Goal: Information Seeking & Learning: Learn about a topic

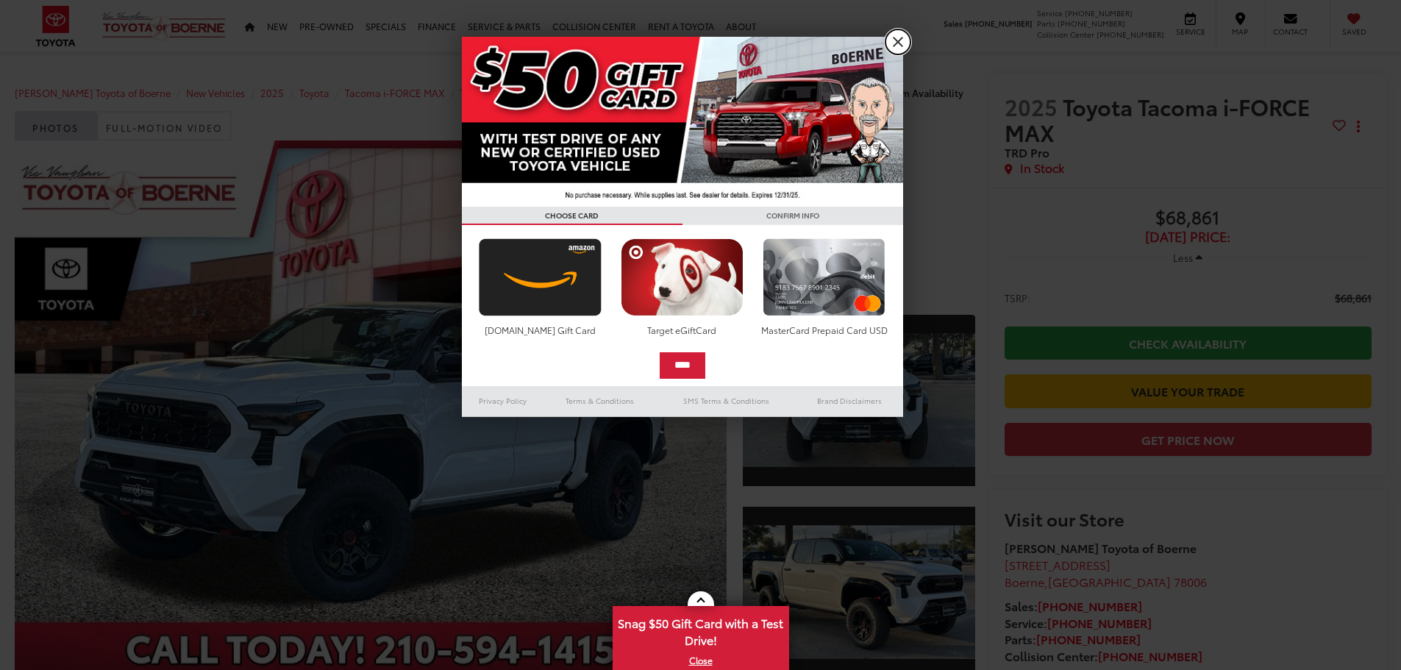
click at [906, 44] on link "X" at bounding box center [897, 41] width 25 height 25
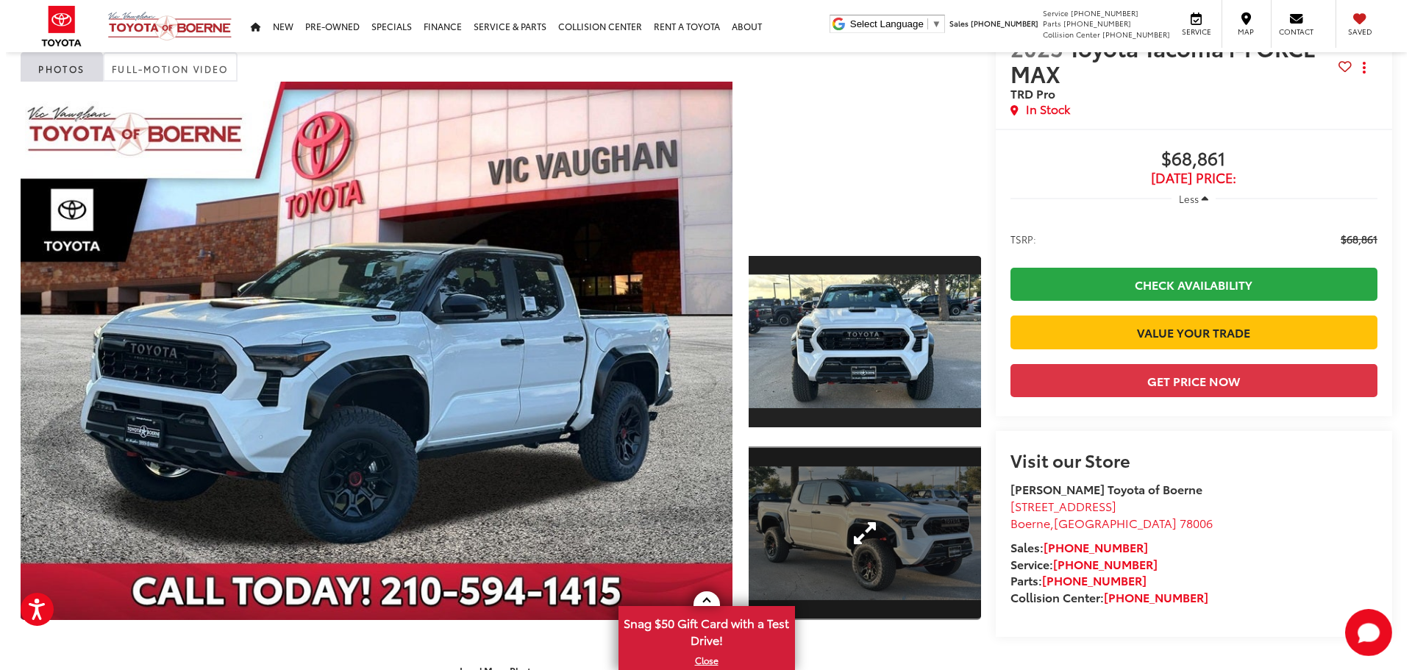
scroll to position [221, 0]
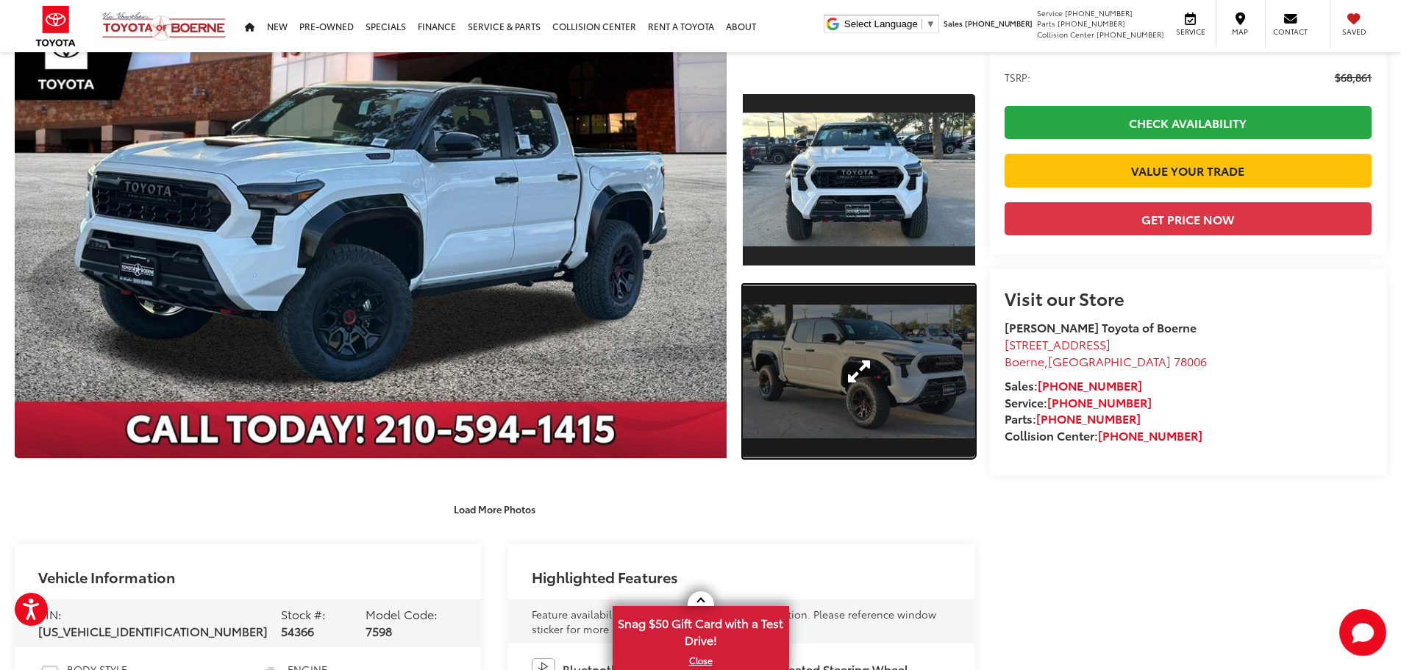
click at [877, 360] on link "Expand Photo 2" at bounding box center [859, 372] width 232 height 174
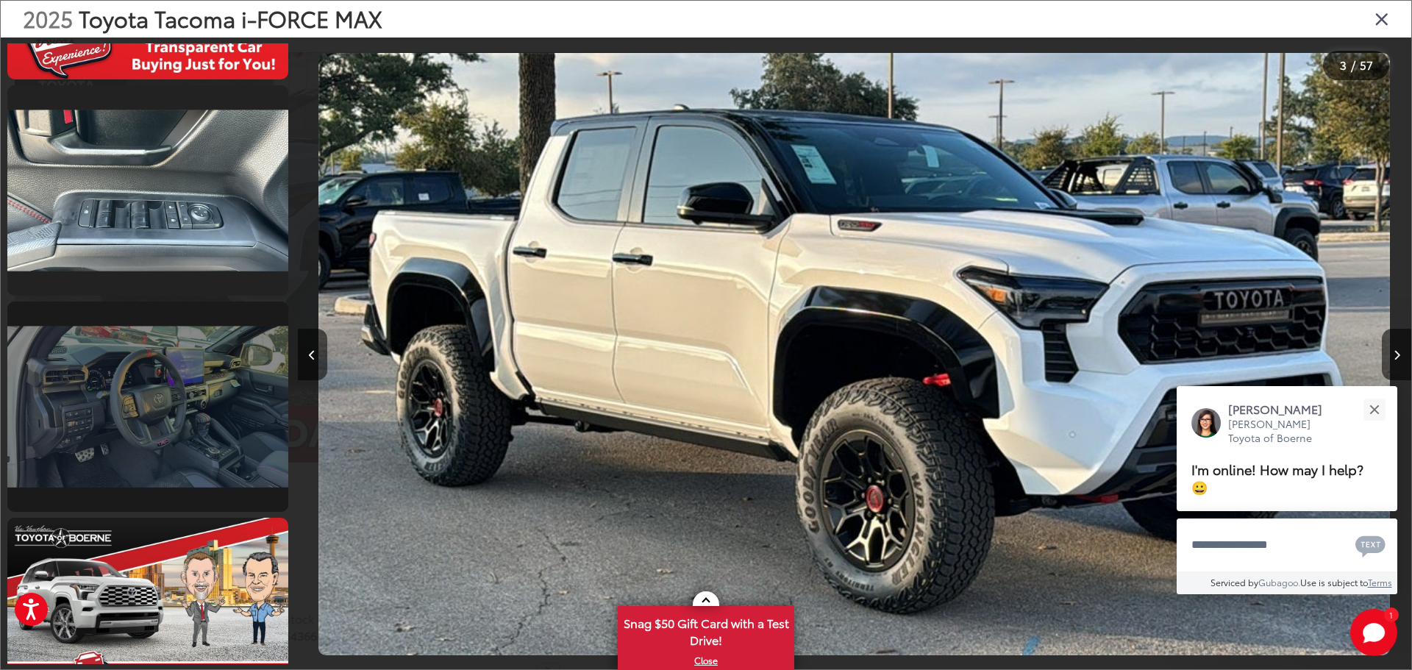
scroll to position [0, 0]
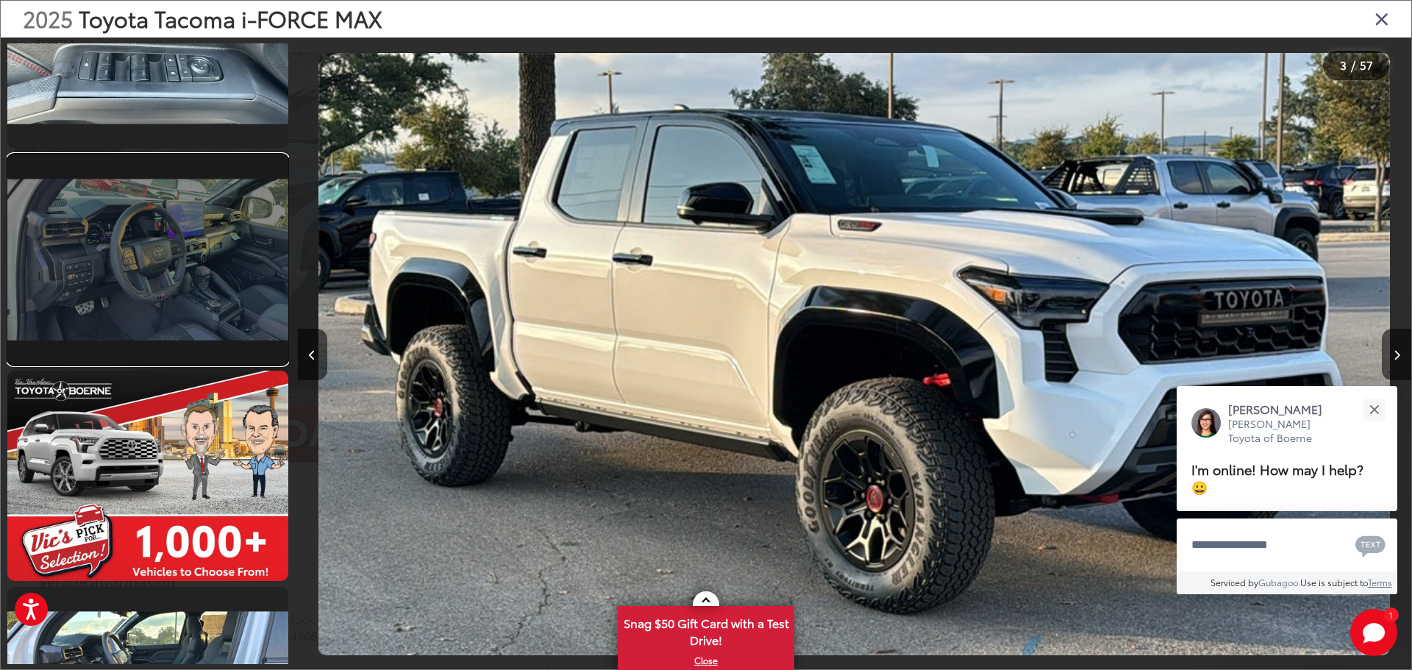
click at [171, 279] on link at bounding box center [147, 259] width 281 height 210
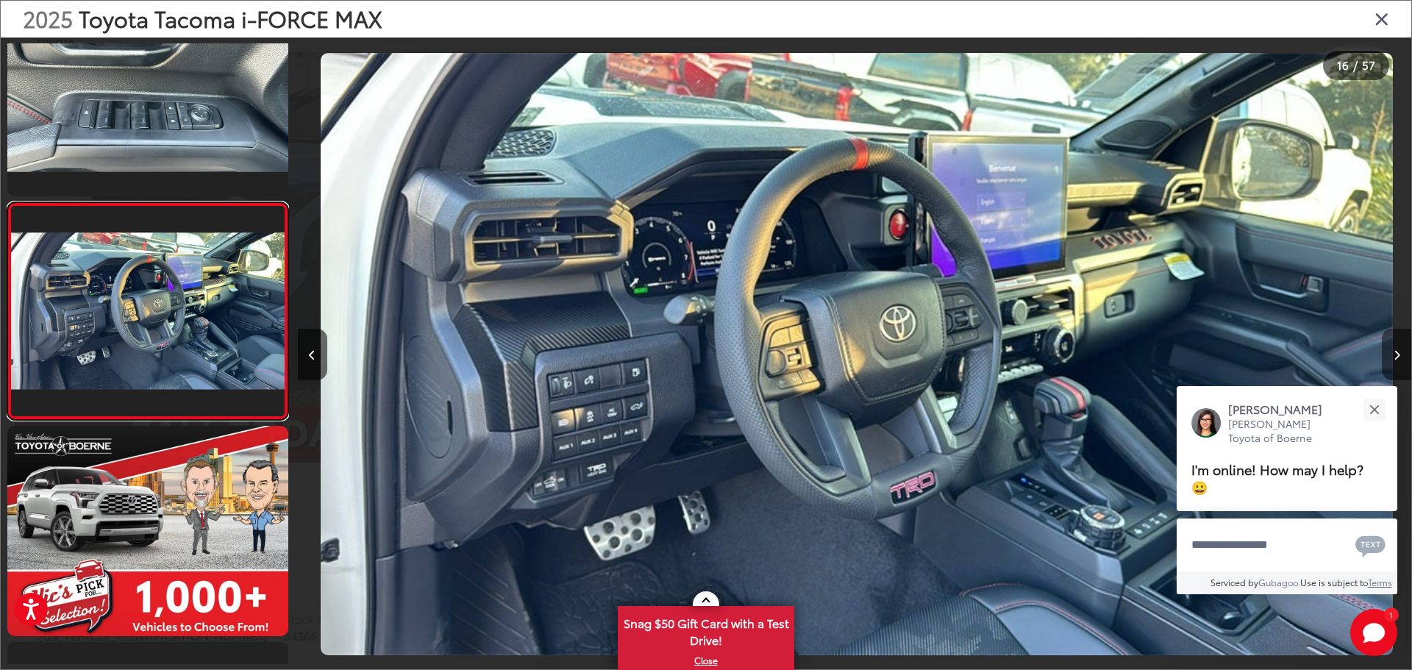
scroll to position [0, 16700]
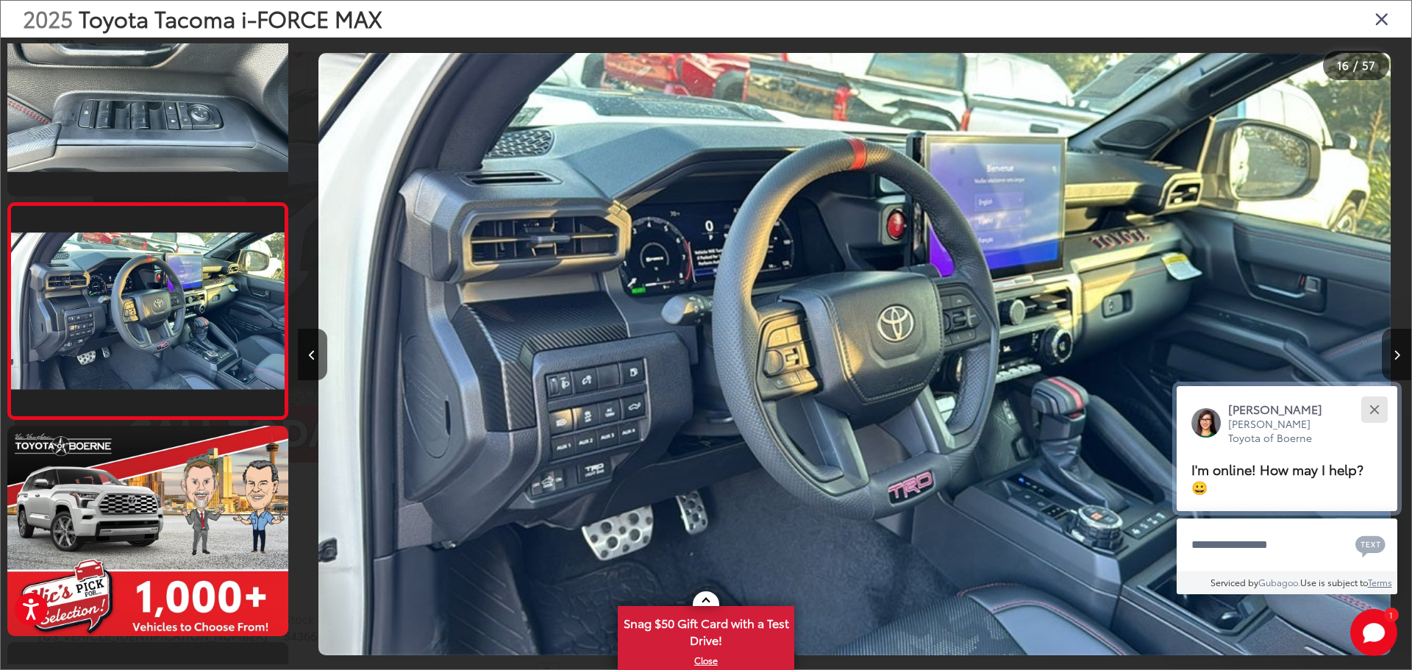
click at [1376, 409] on button "Close" at bounding box center [1374, 409] width 32 height 32
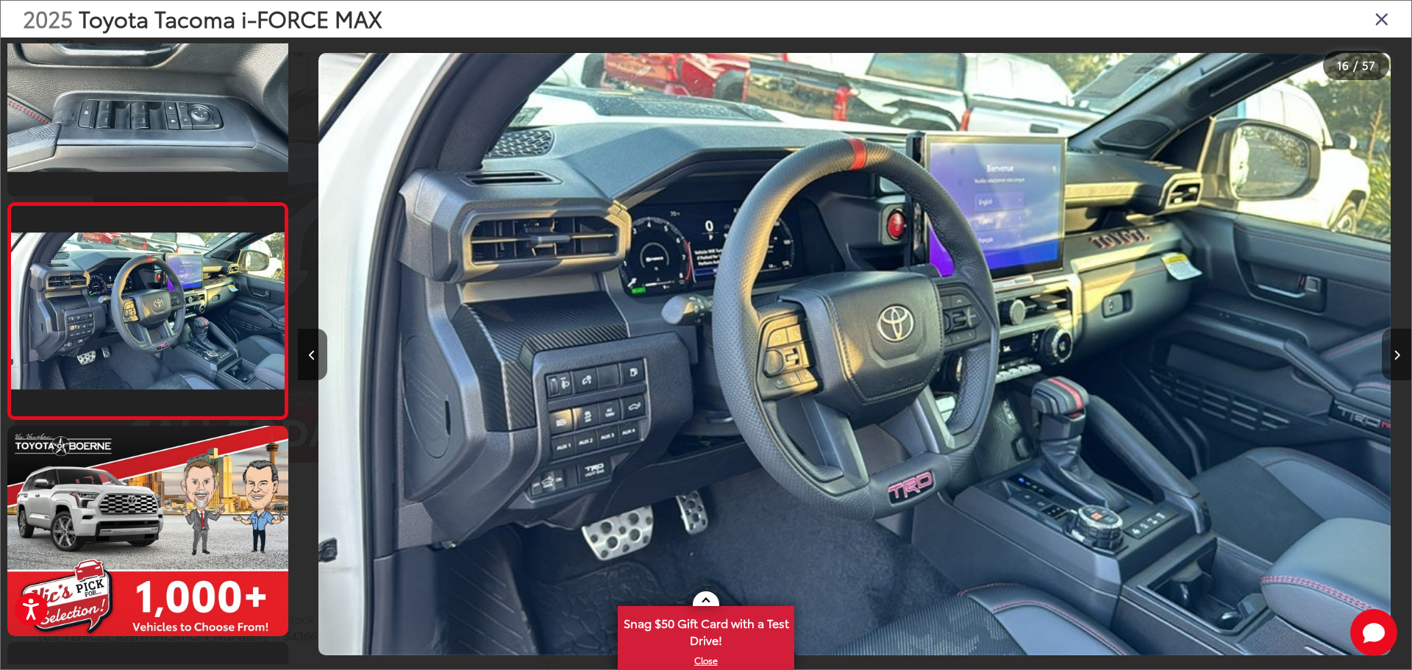
click at [1392, 357] on button "Next image" at bounding box center [1395, 354] width 29 height 51
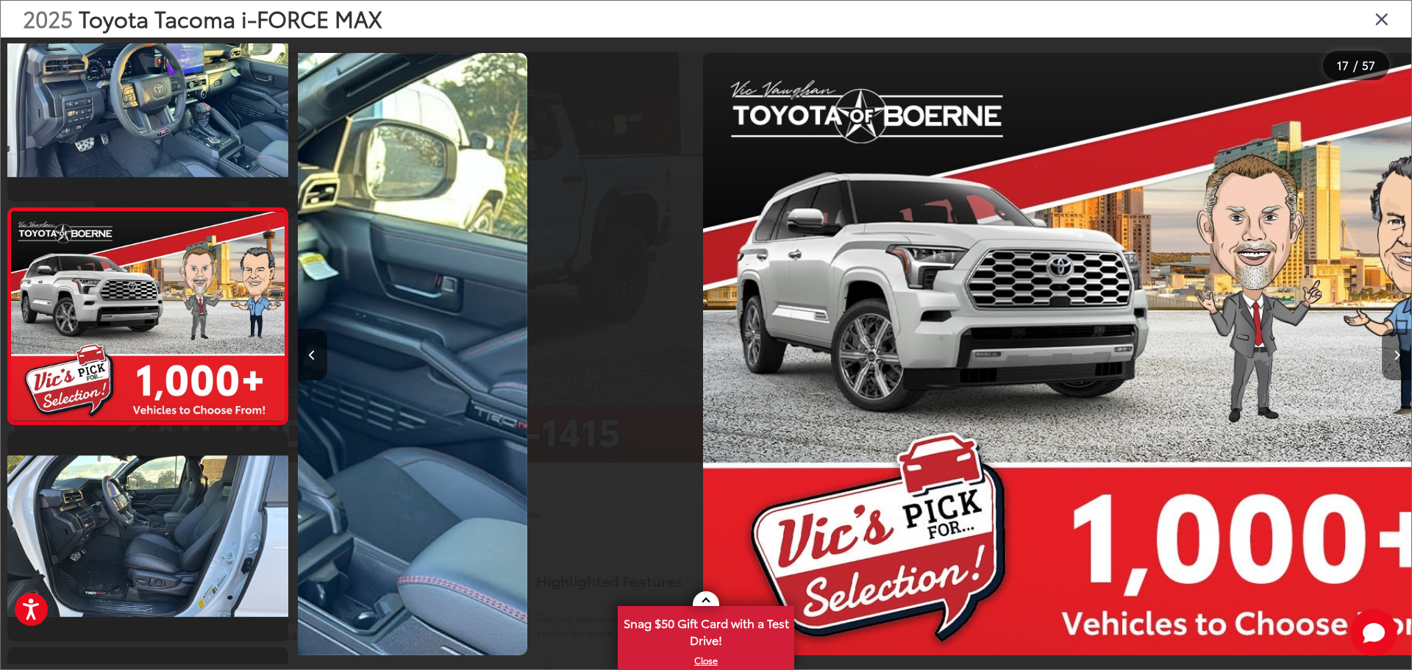
scroll to position [3302, 0]
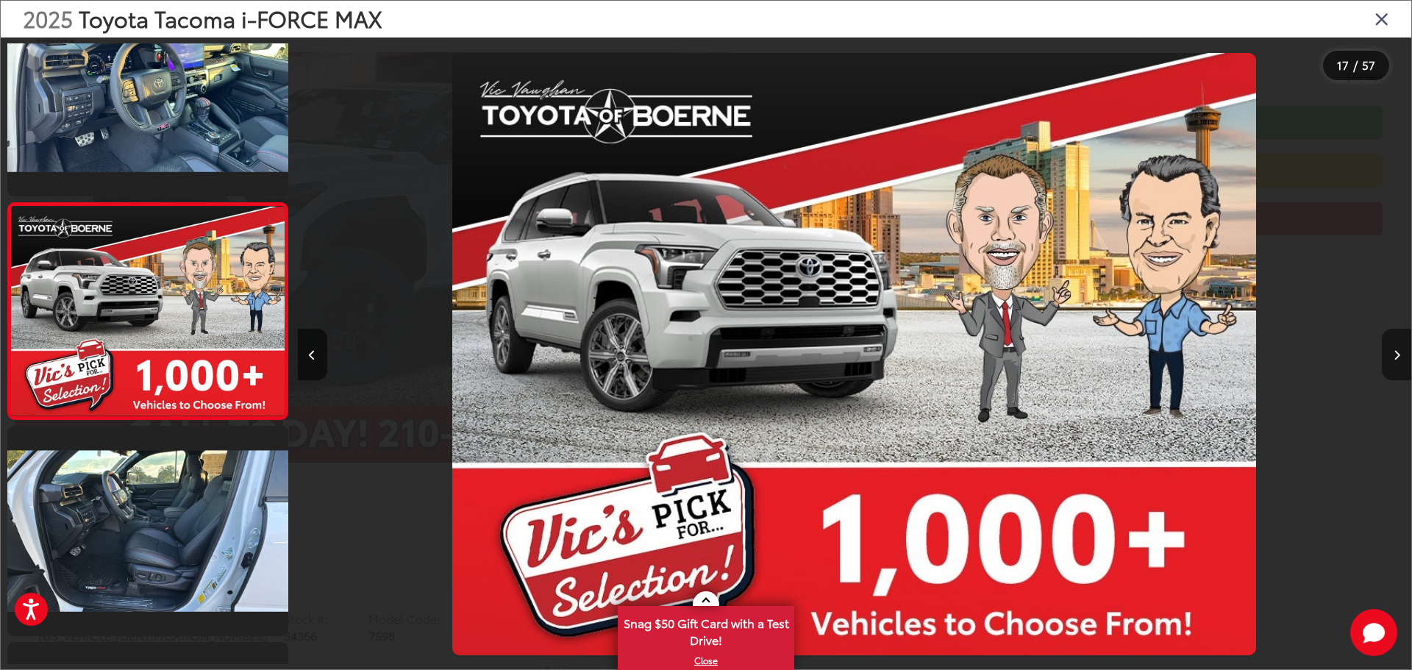
click at [1392, 357] on button "Next image" at bounding box center [1395, 354] width 29 height 51
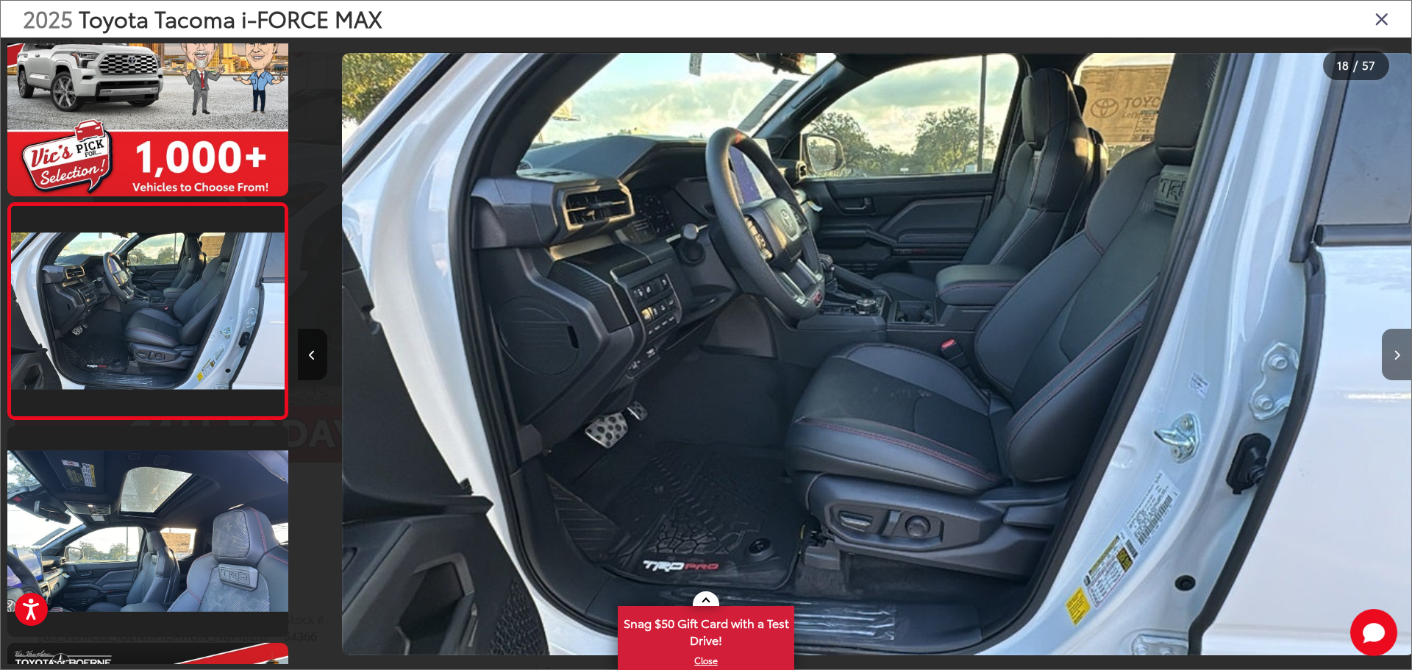
scroll to position [0, 18927]
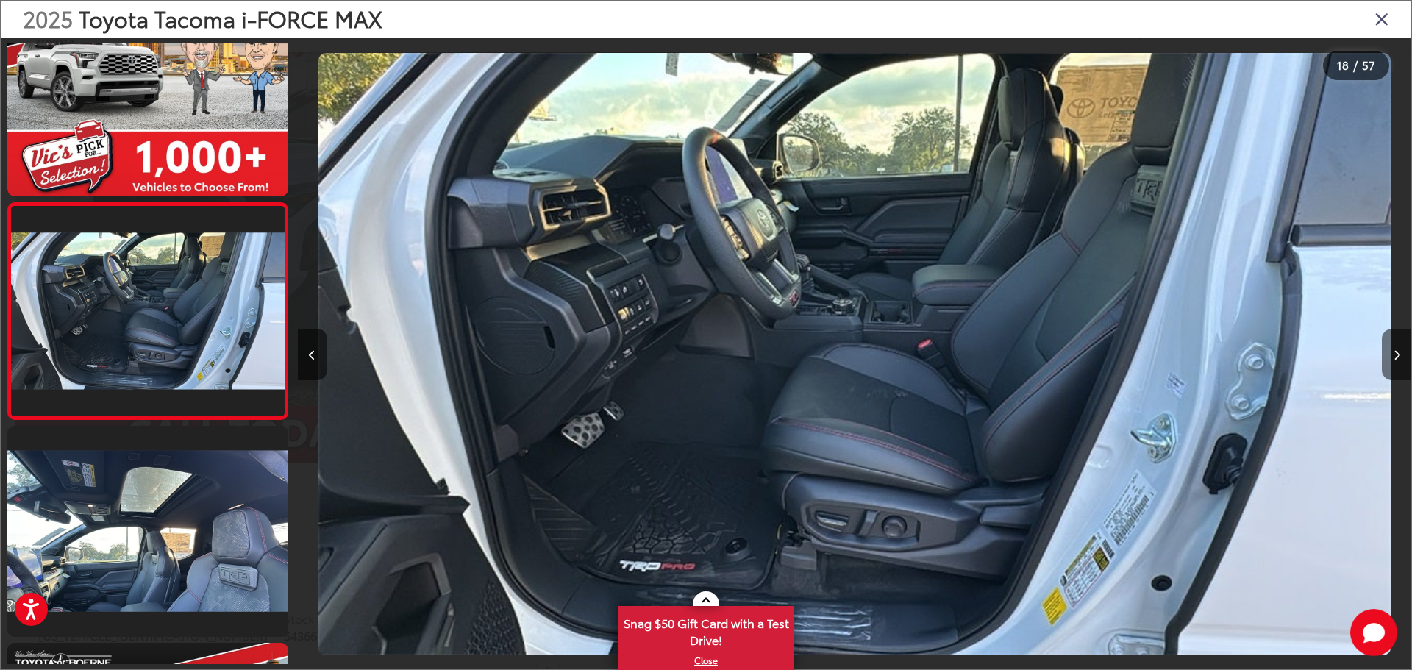
click at [1393, 357] on icon "Next image" at bounding box center [1396, 355] width 7 height 10
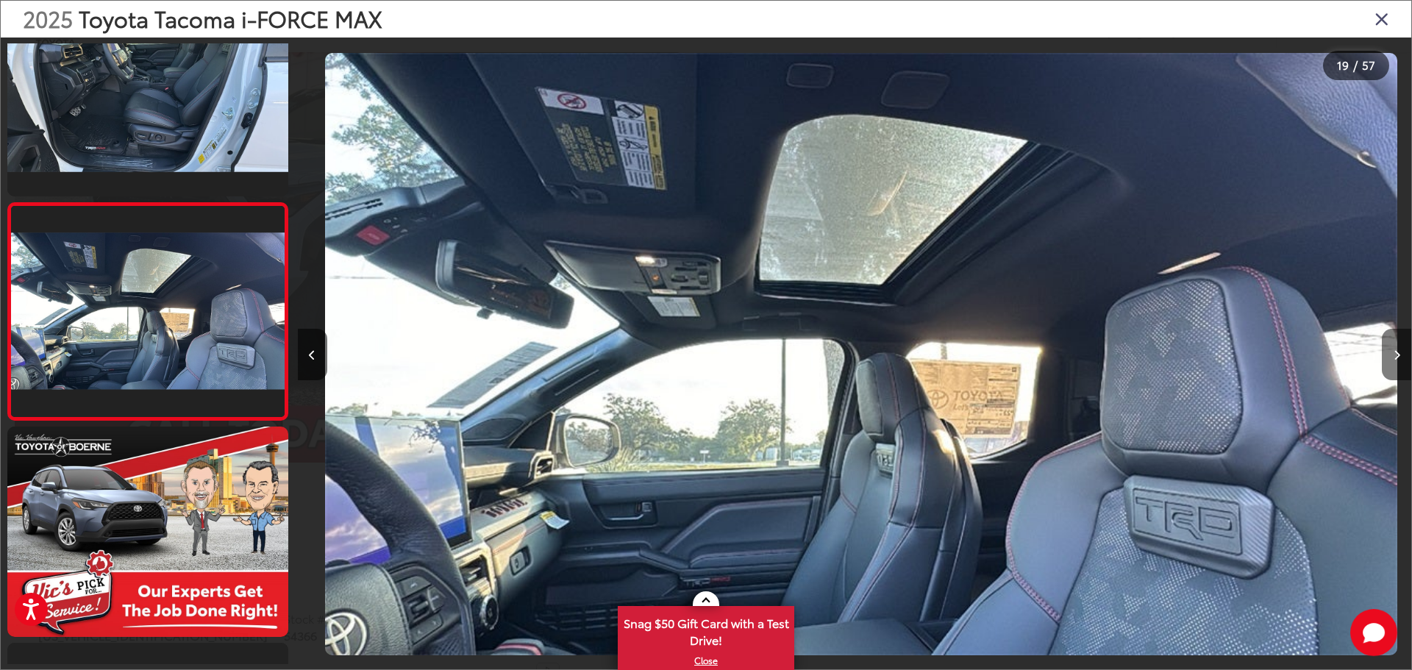
scroll to position [0, 20040]
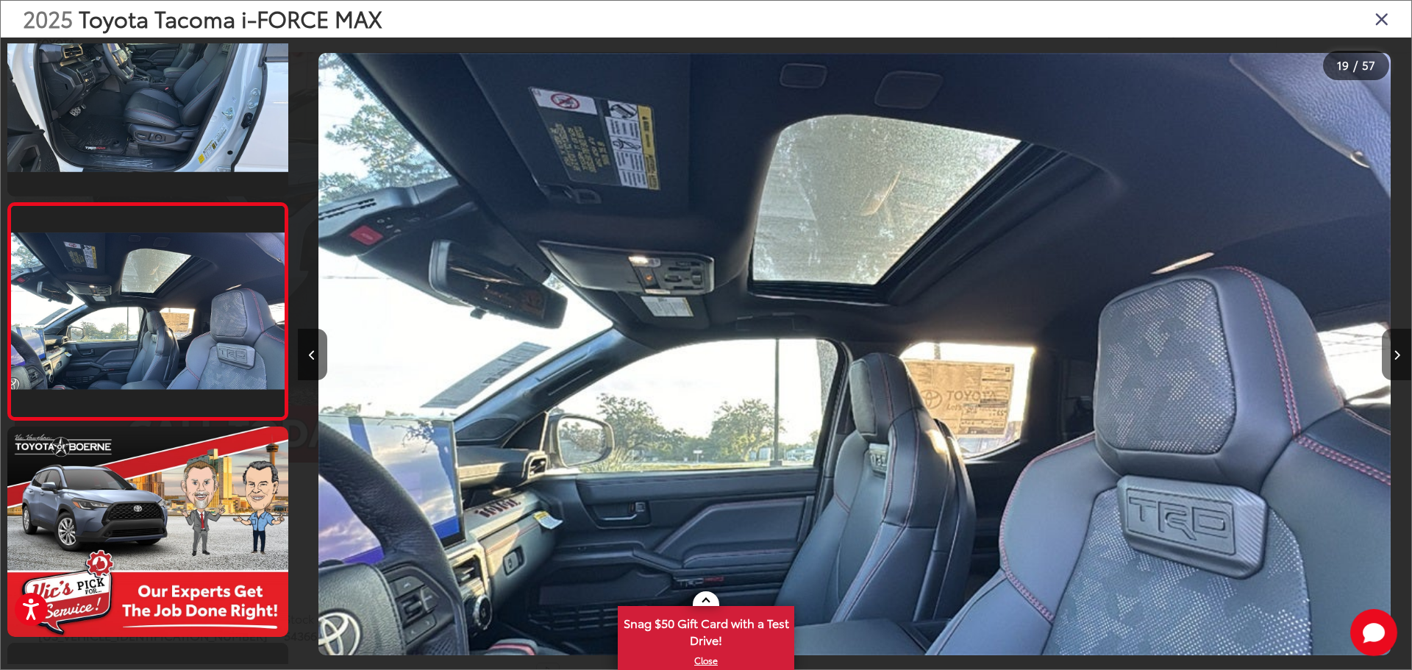
click at [1393, 357] on icon "Next image" at bounding box center [1396, 355] width 7 height 10
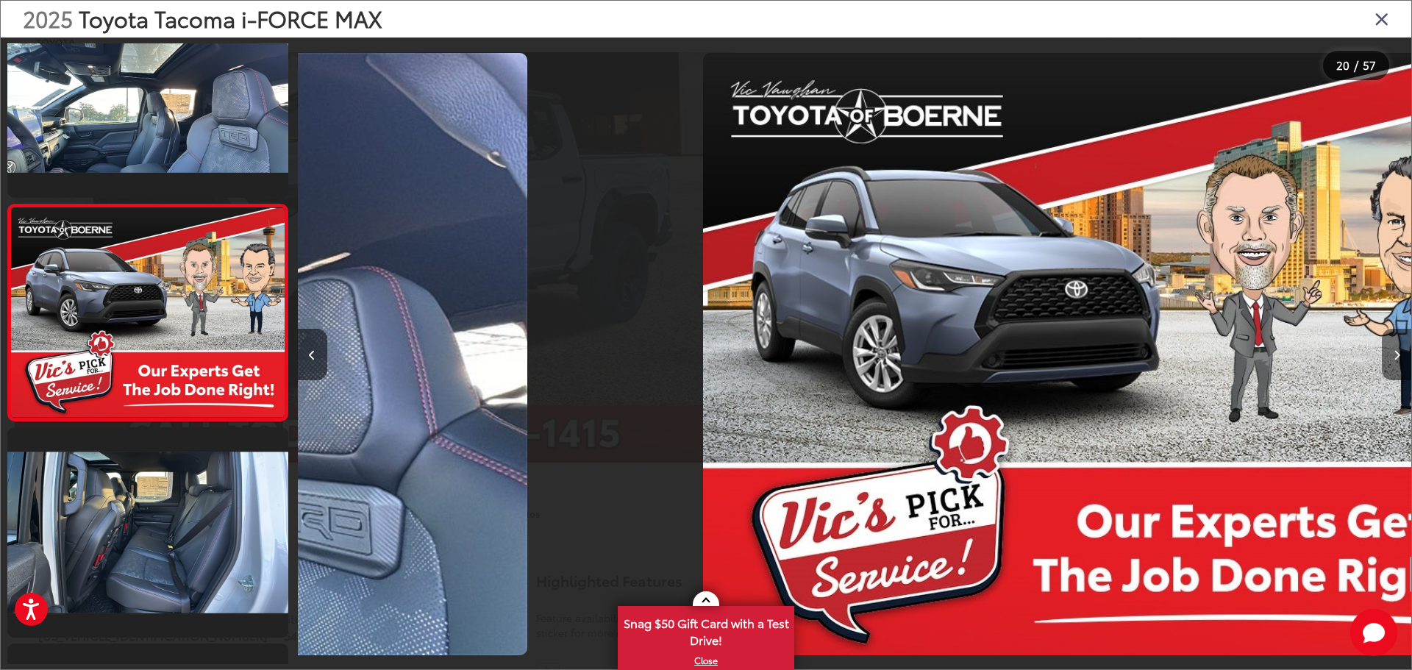
scroll to position [0, 0]
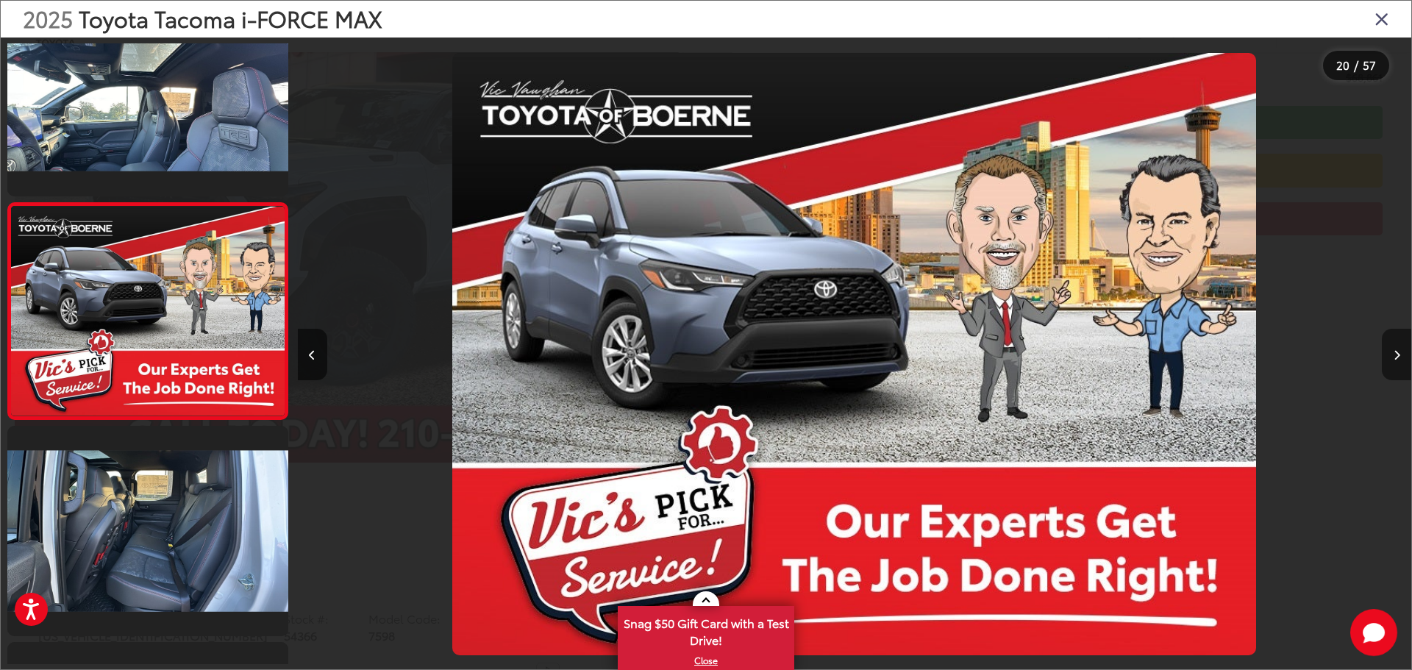
click at [1393, 357] on icon "Next image" at bounding box center [1396, 355] width 7 height 10
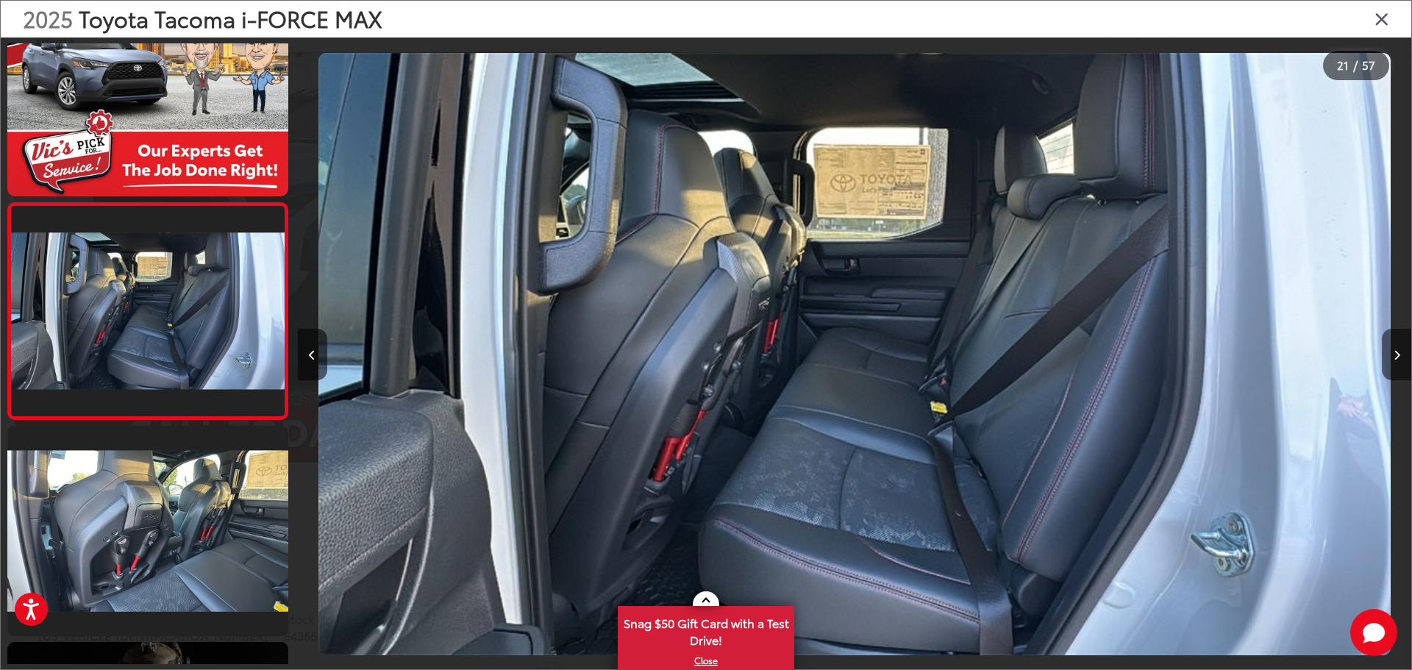
click at [1393, 357] on icon "Next image" at bounding box center [1396, 355] width 7 height 10
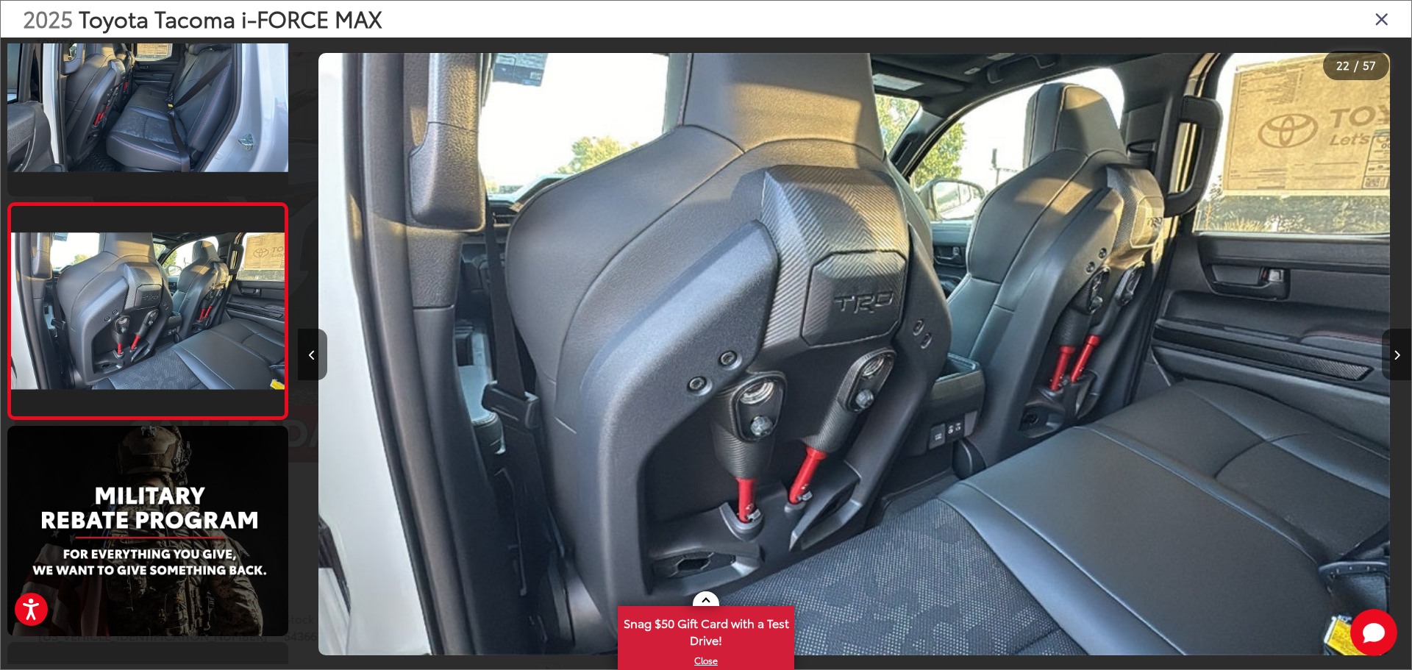
click at [1393, 357] on icon "Next image" at bounding box center [1396, 355] width 7 height 10
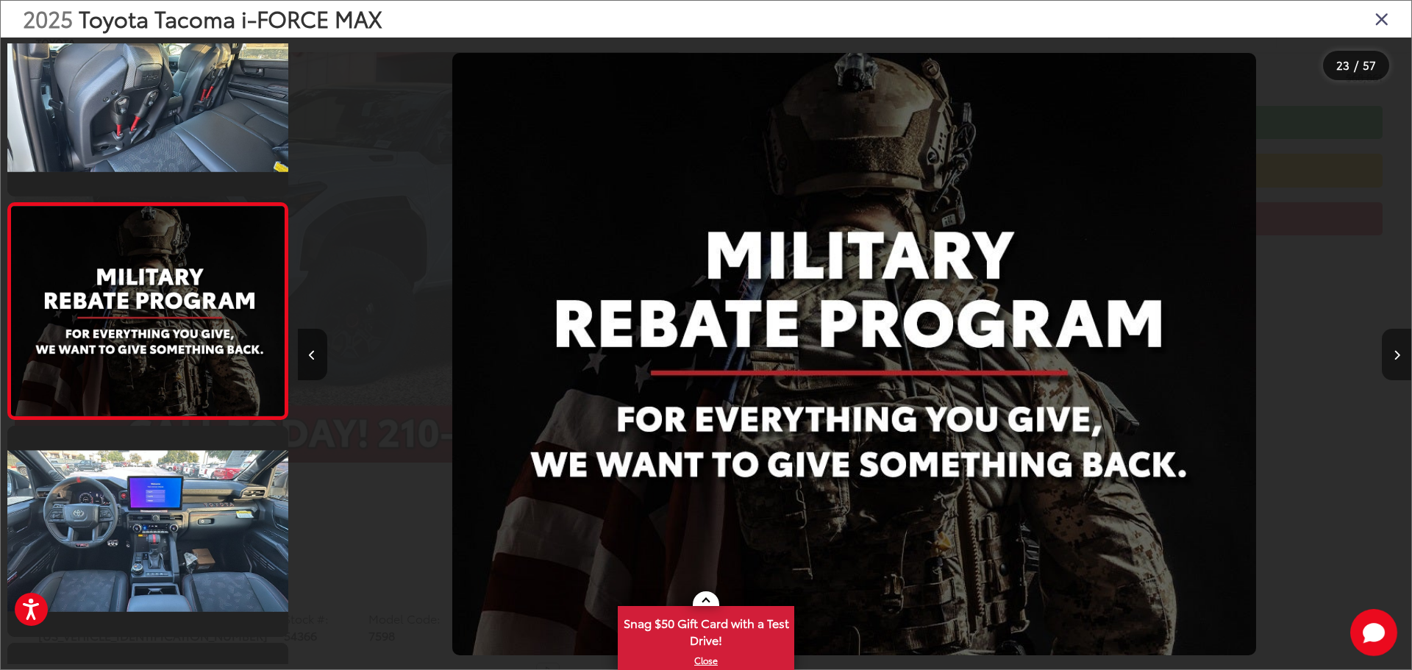
click at [1393, 357] on icon "Next image" at bounding box center [1396, 355] width 7 height 10
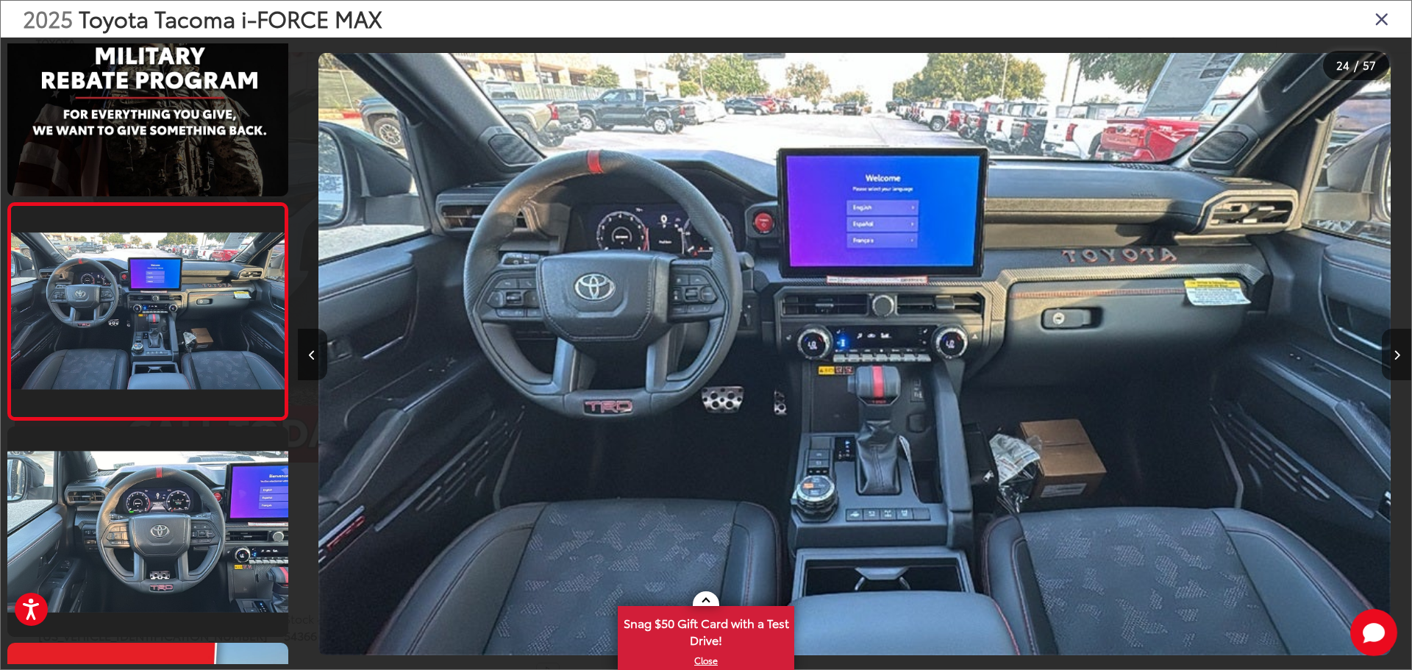
click at [1393, 357] on icon "Next image" at bounding box center [1396, 355] width 7 height 10
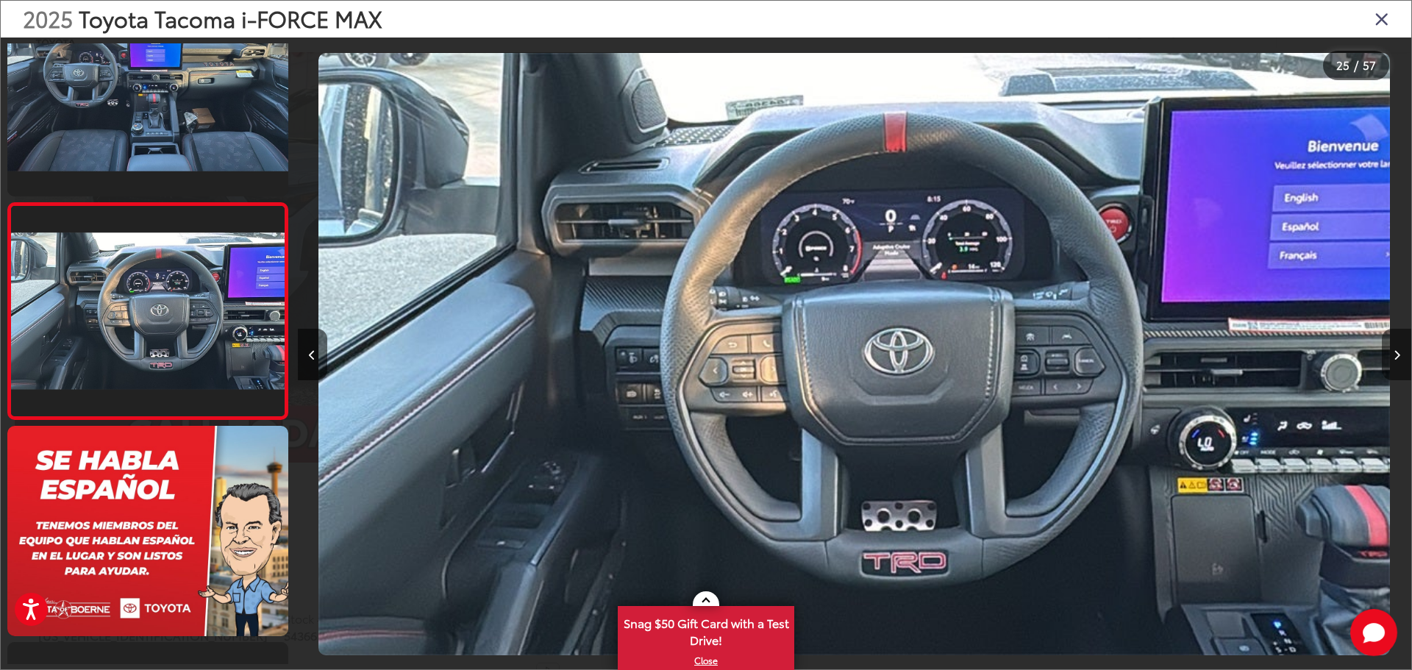
click at [1393, 357] on icon "Next image" at bounding box center [1396, 355] width 7 height 10
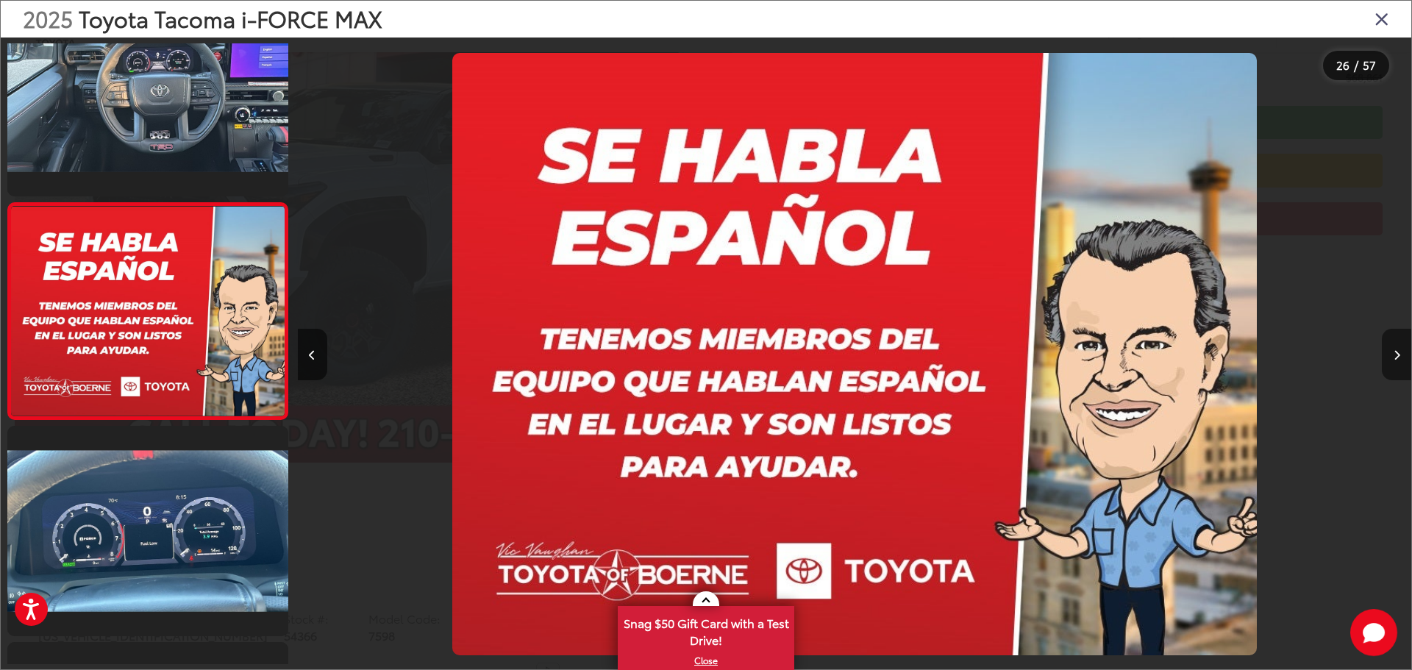
click at [1393, 357] on icon "Next image" at bounding box center [1396, 355] width 7 height 10
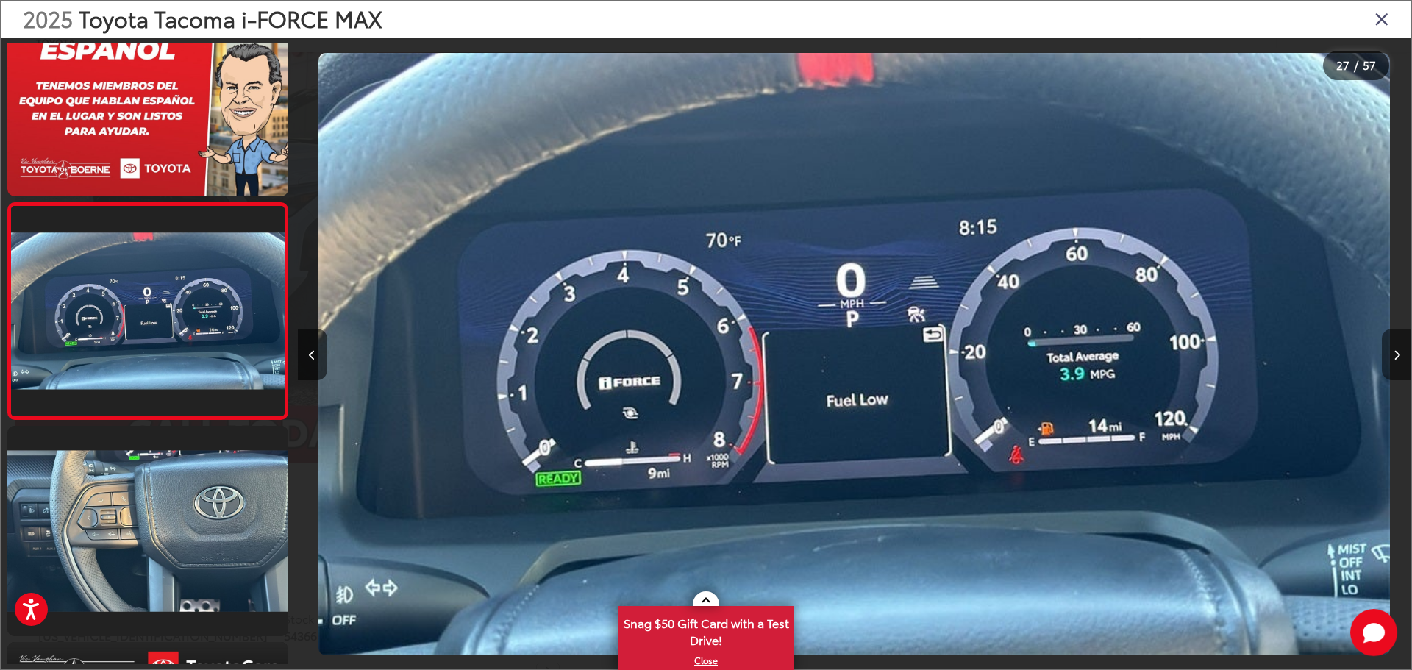
click at [1393, 357] on icon "Next image" at bounding box center [1396, 355] width 7 height 10
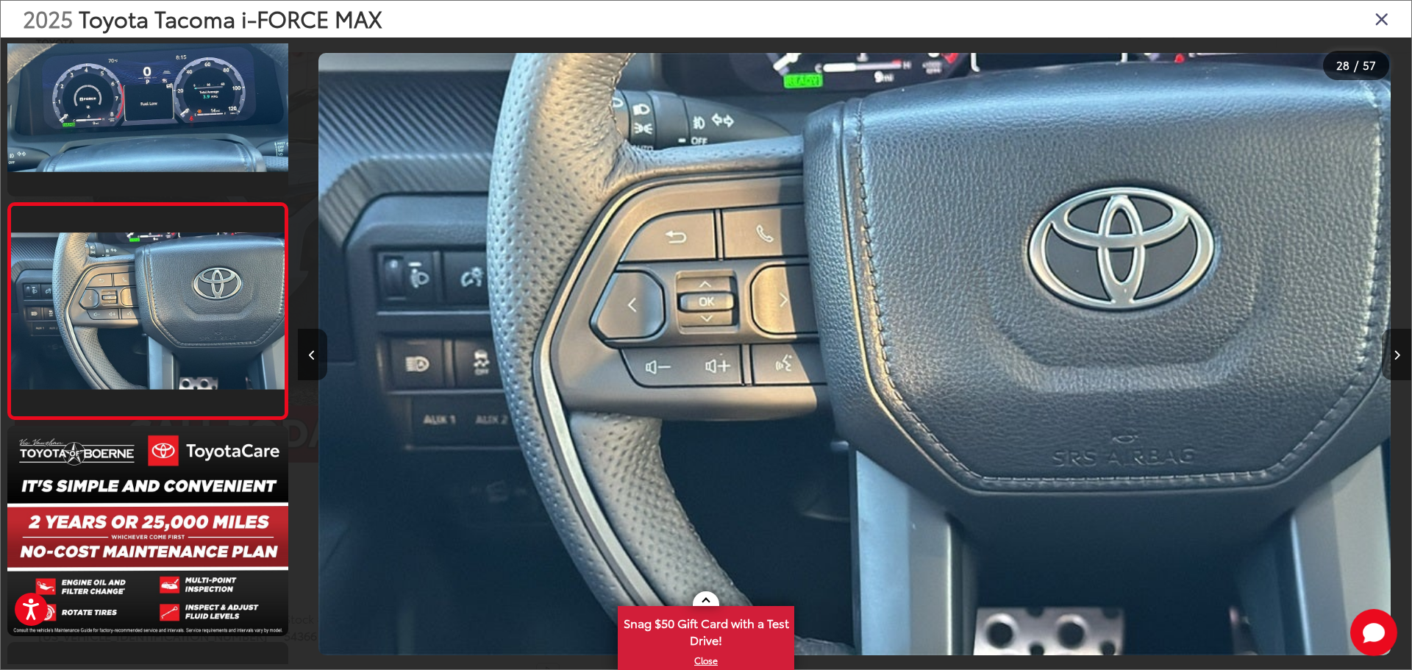
click at [1393, 357] on icon "Next image" at bounding box center [1396, 355] width 7 height 10
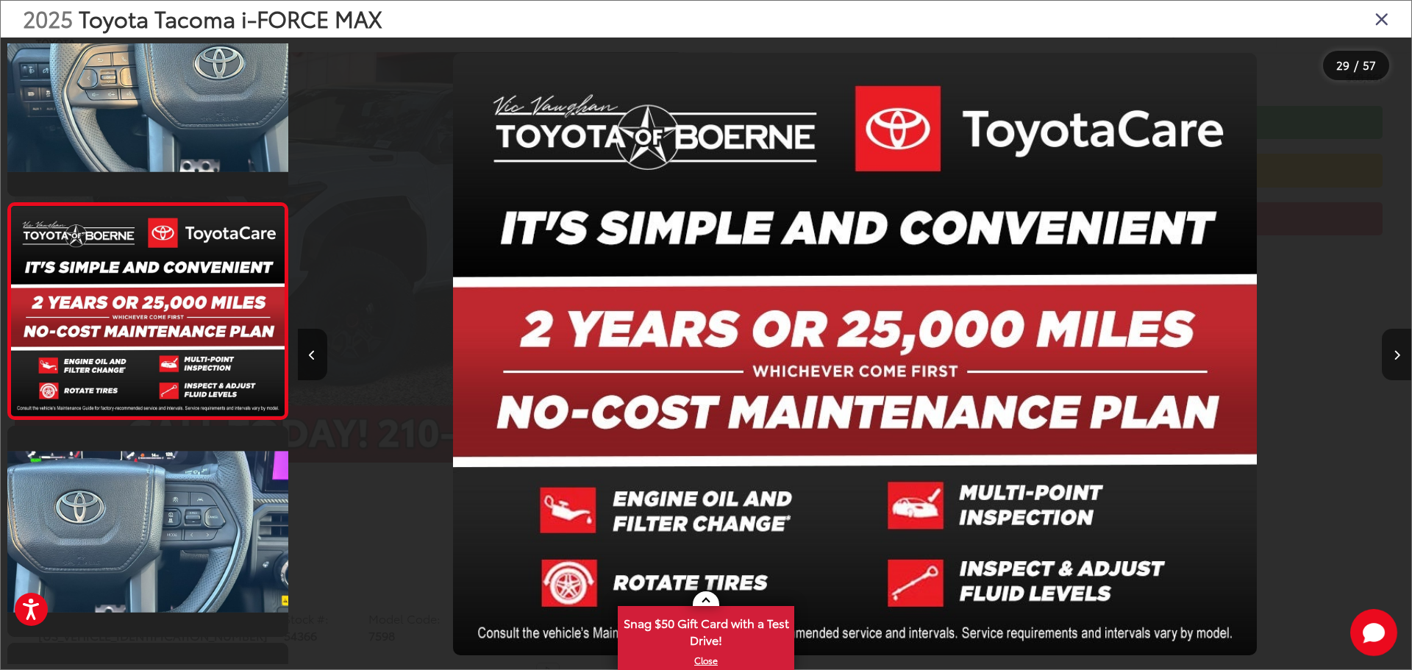
click at [1393, 357] on icon "Next image" at bounding box center [1396, 355] width 7 height 10
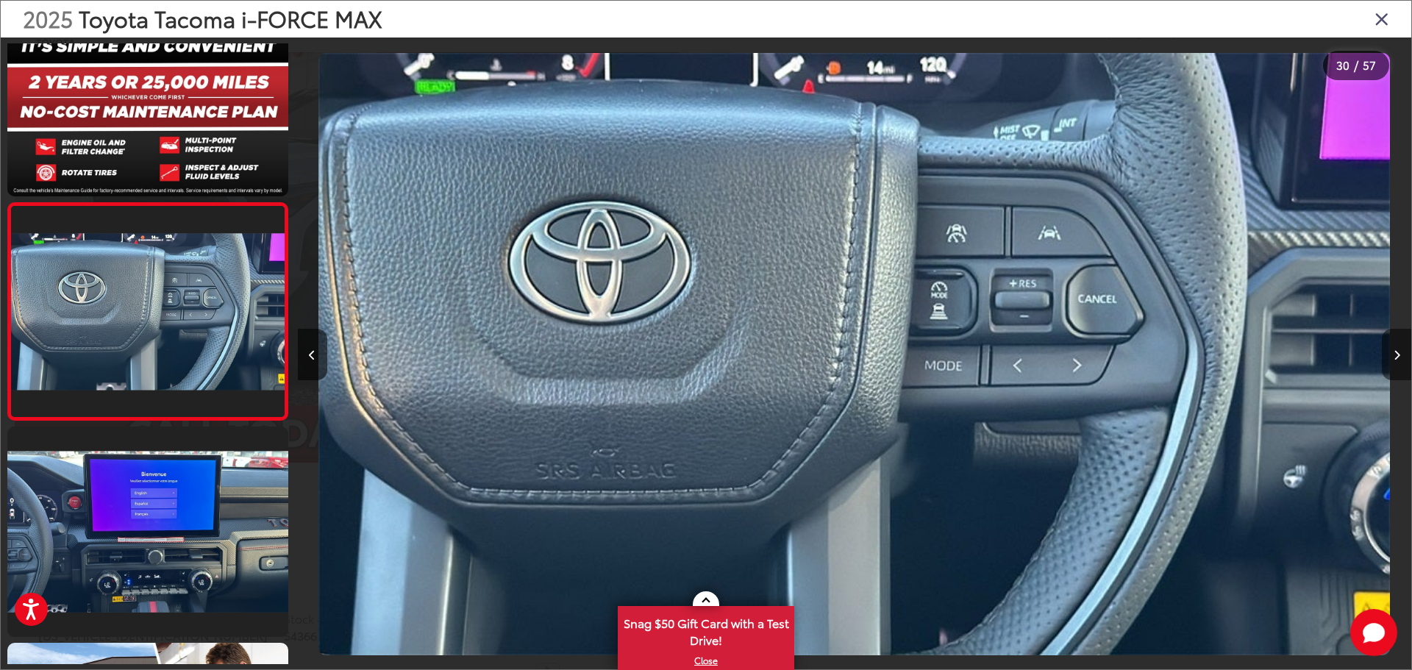
click at [1393, 357] on icon "Next image" at bounding box center [1396, 355] width 7 height 10
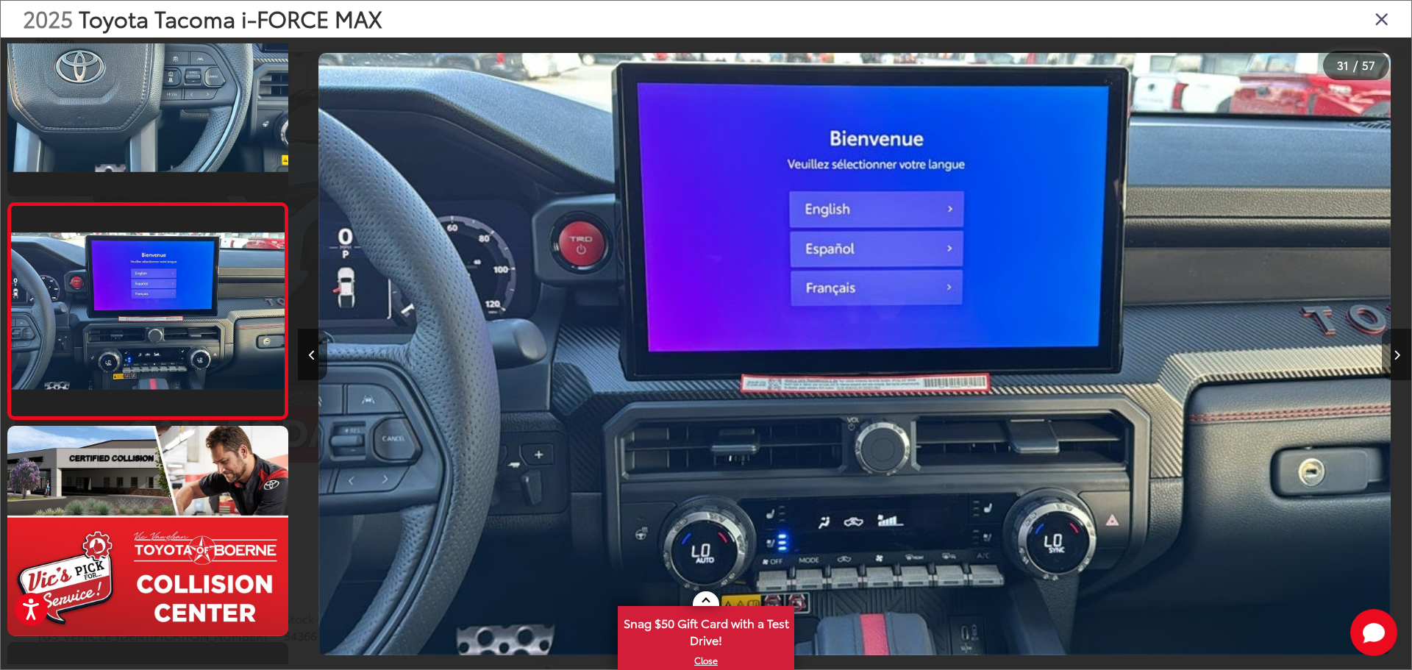
click at [1393, 357] on icon "Next image" at bounding box center [1396, 355] width 7 height 10
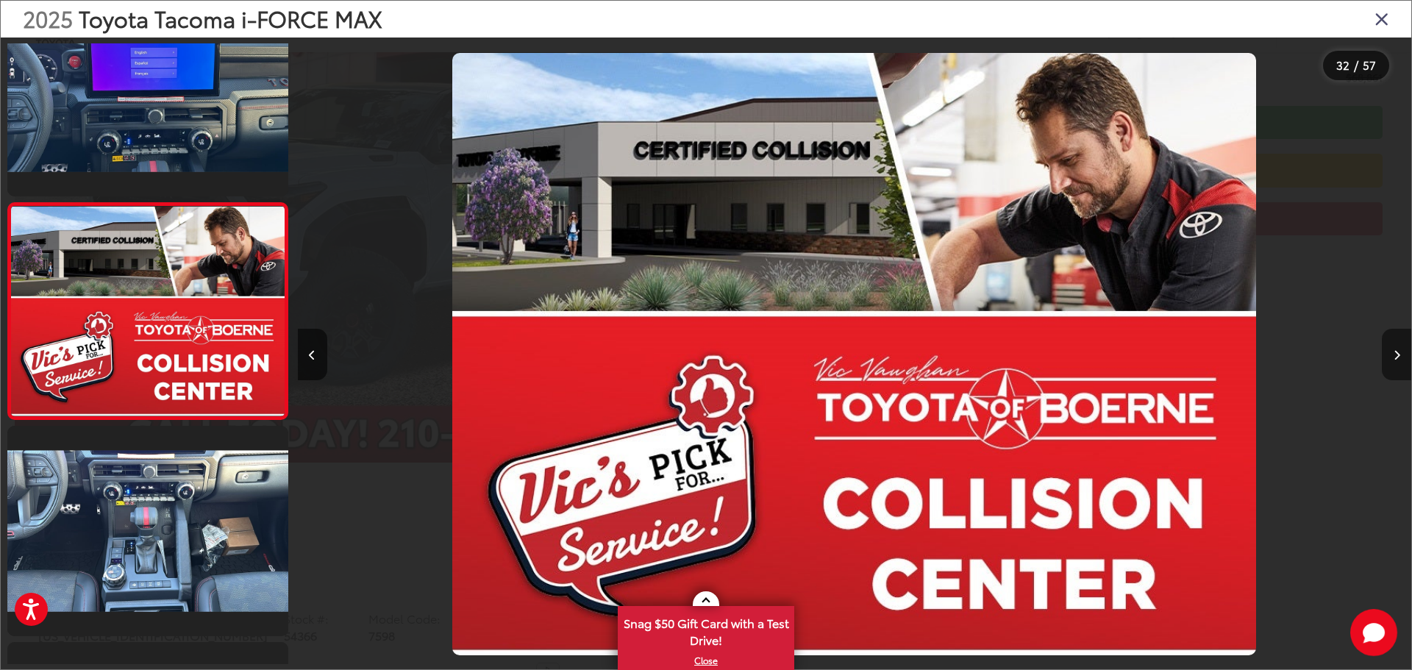
click at [1393, 357] on icon "Next image" at bounding box center [1396, 355] width 7 height 10
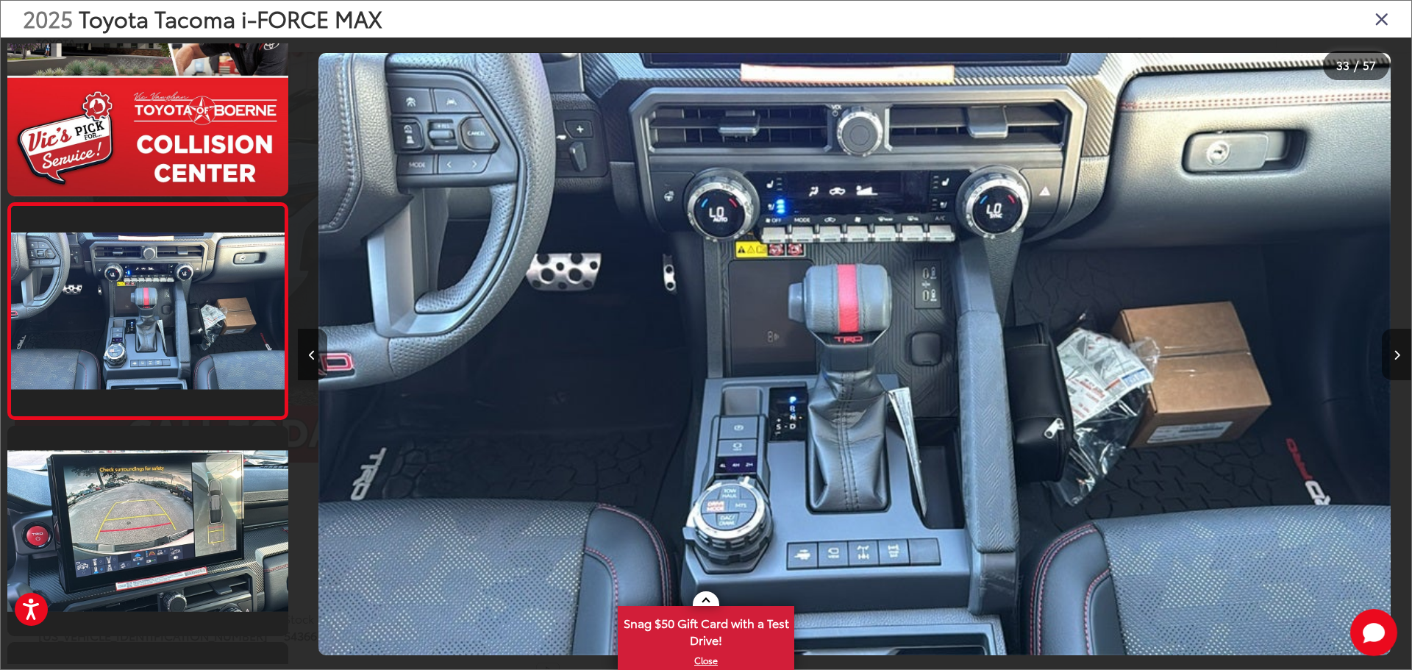
click at [1393, 357] on icon "Next image" at bounding box center [1396, 355] width 7 height 10
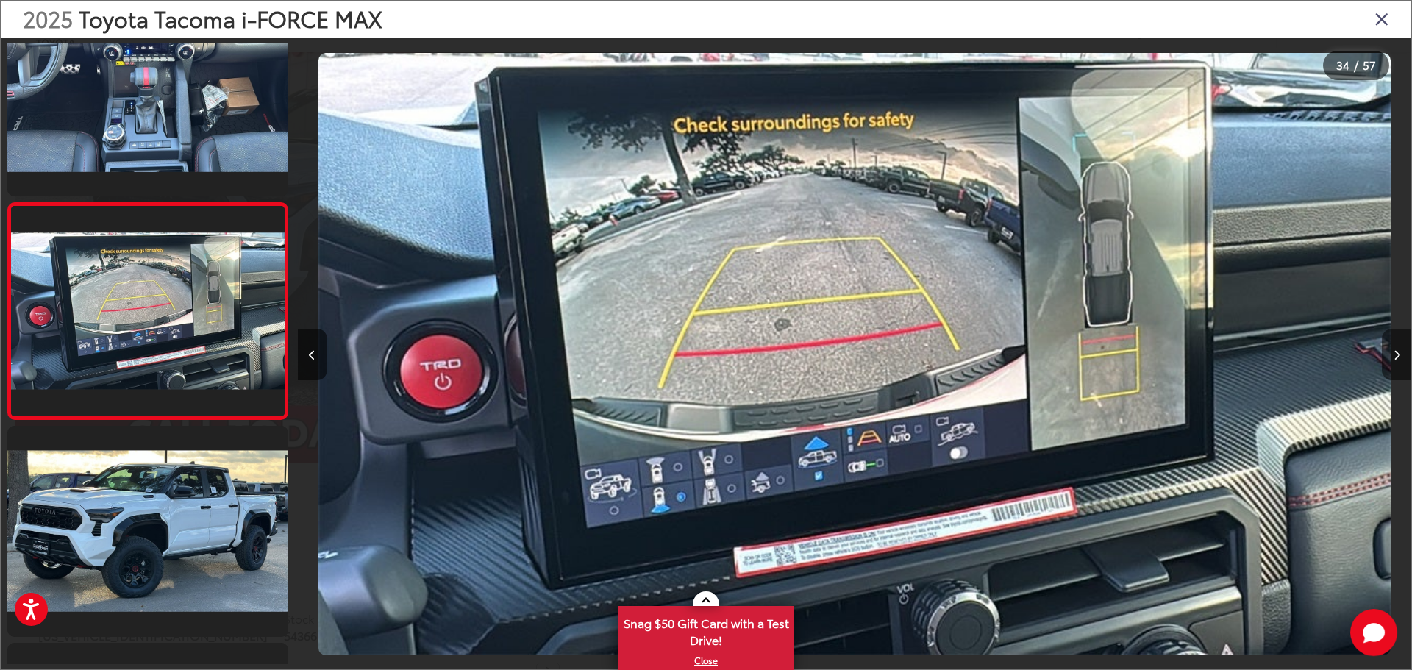
click at [1391, 367] on button "Next image" at bounding box center [1395, 354] width 29 height 51
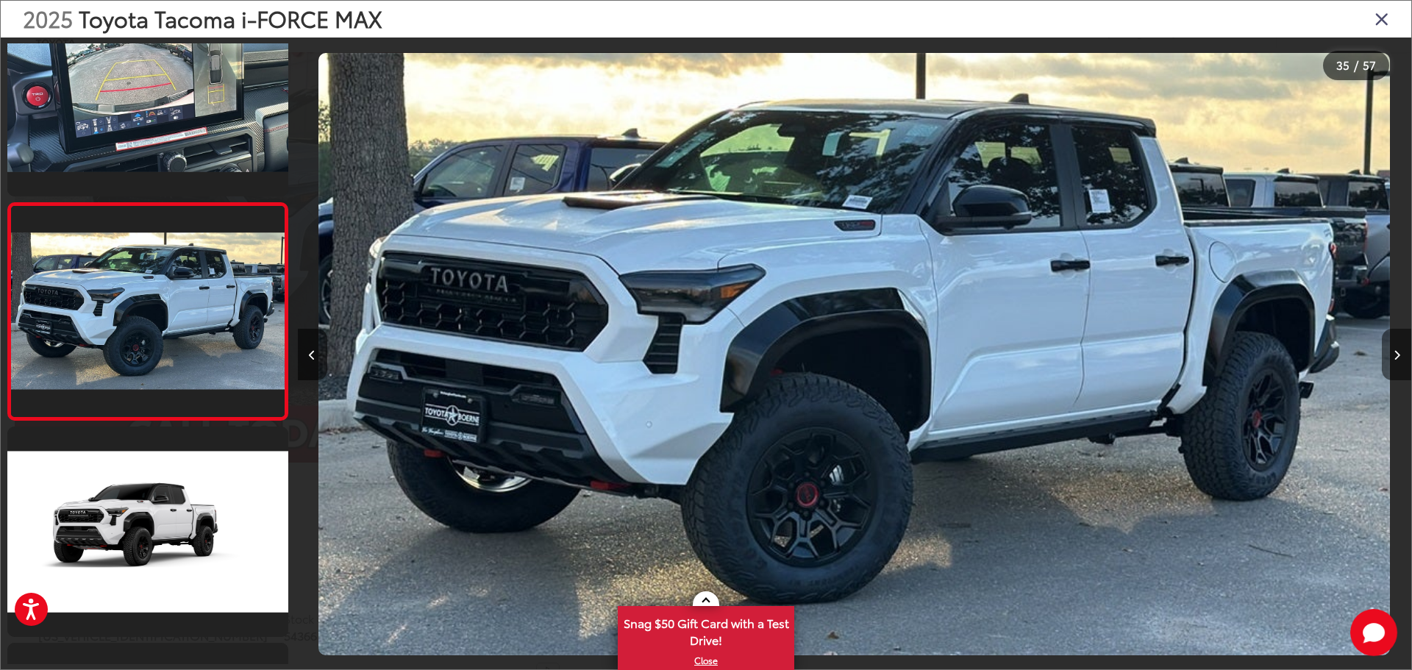
click at [1391, 367] on button "Next image" at bounding box center [1395, 354] width 29 height 51
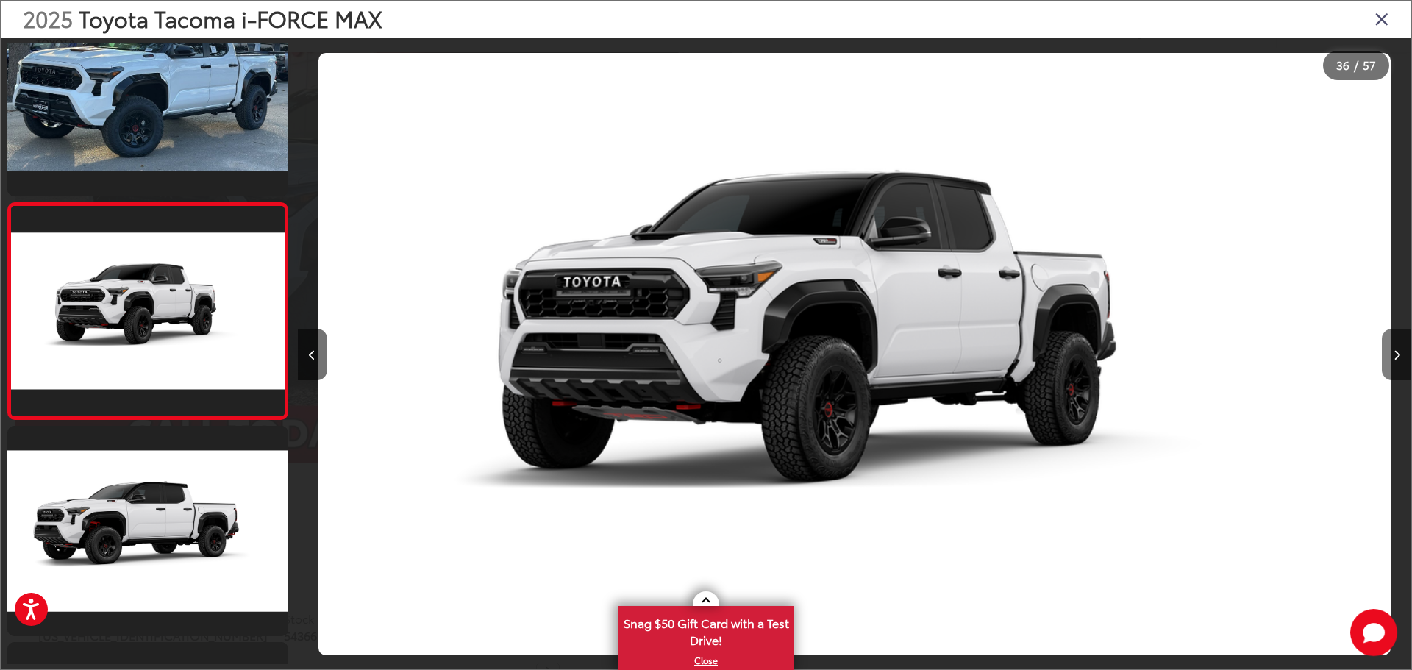
click at [1391, 367] on button "Next image" at bounding box center [1395, 354] width 29 height 51
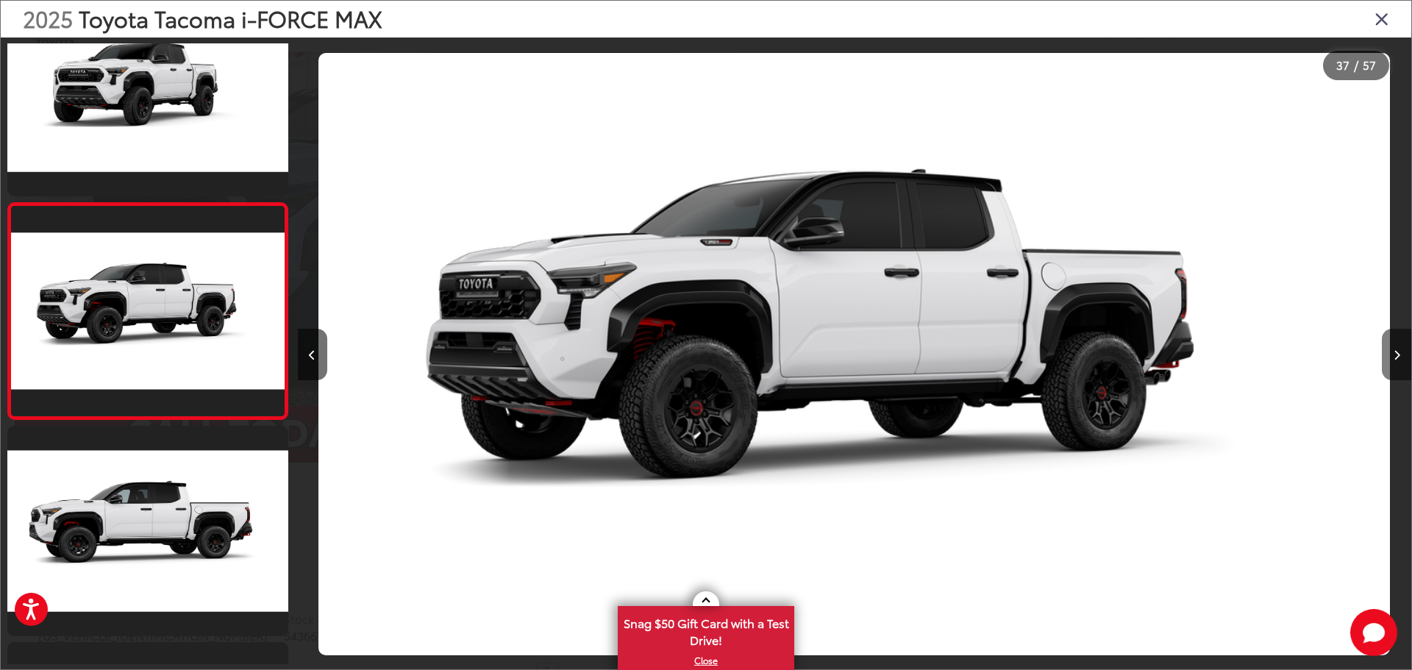
click at [1391, 367] on button "Next image" at bounding box center [1395, 354] width 29 height 51
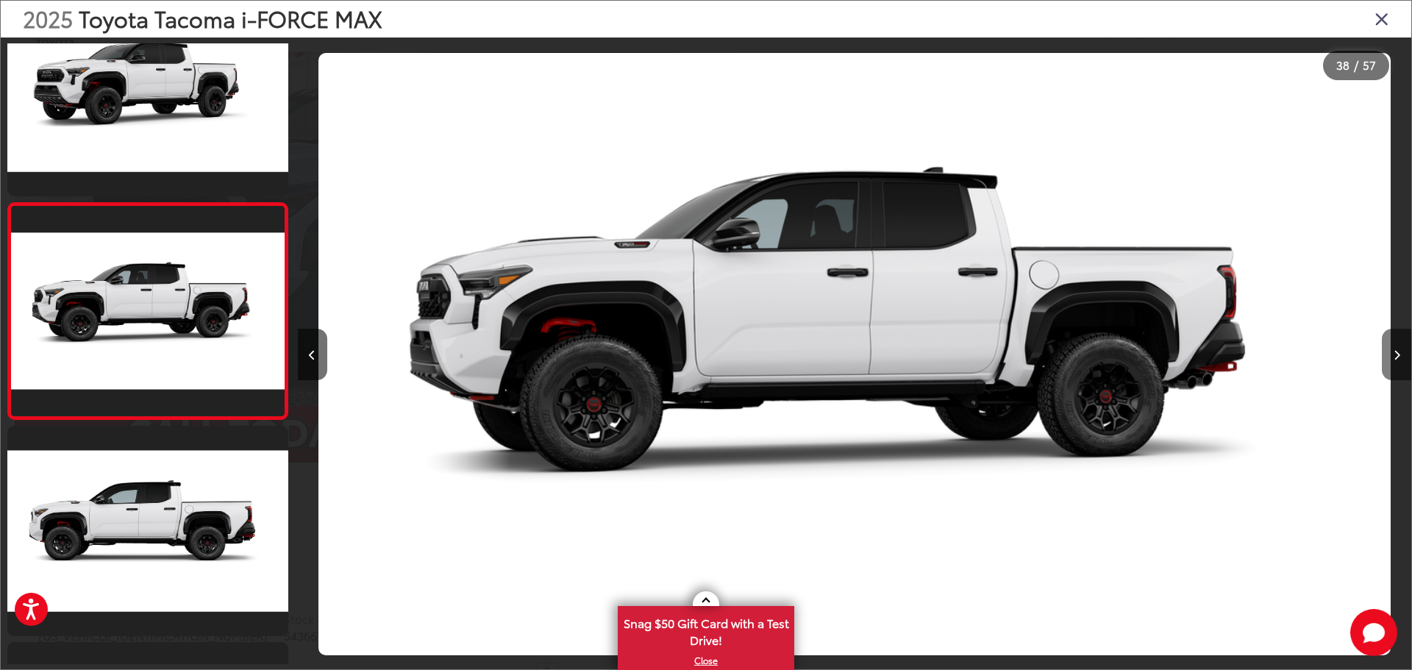
click at [1391, 367] on button "Next image" at bounding box center [1395, 354] width 29 height 51
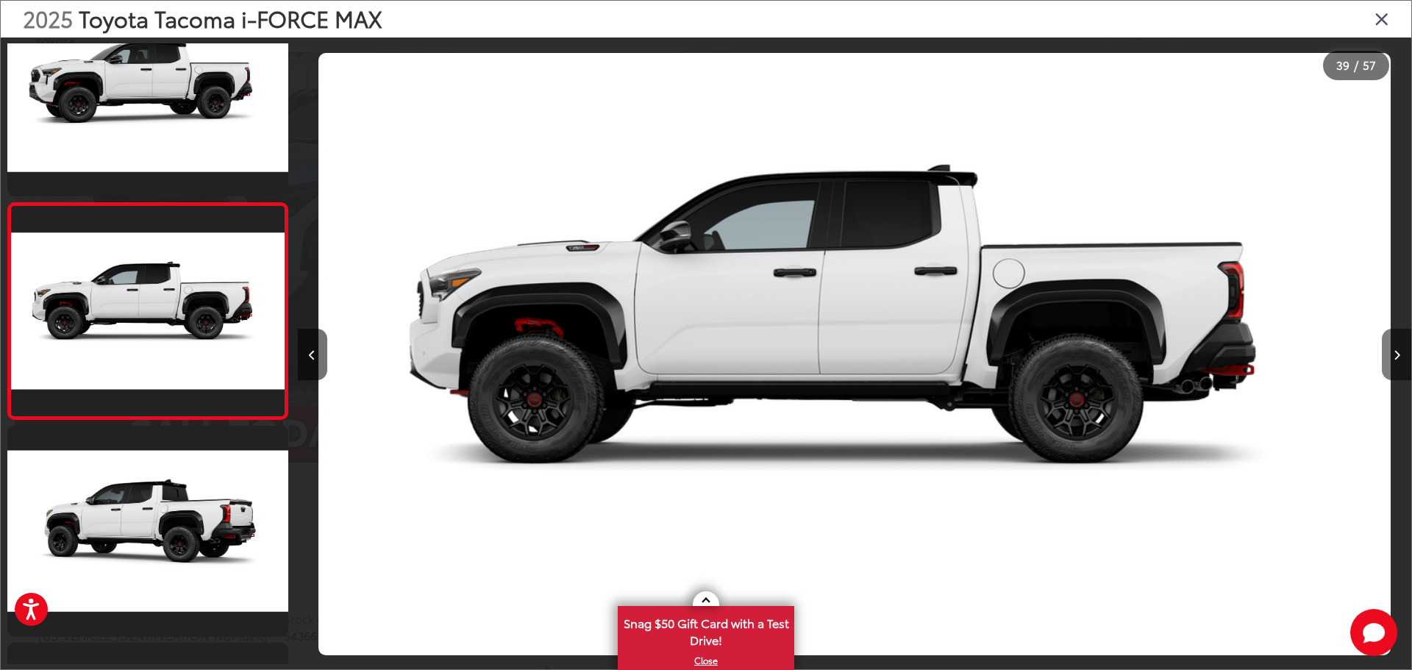
click at [1391, 367] on button "Next image" at bounding box center [1395, 354] width 29 height 51
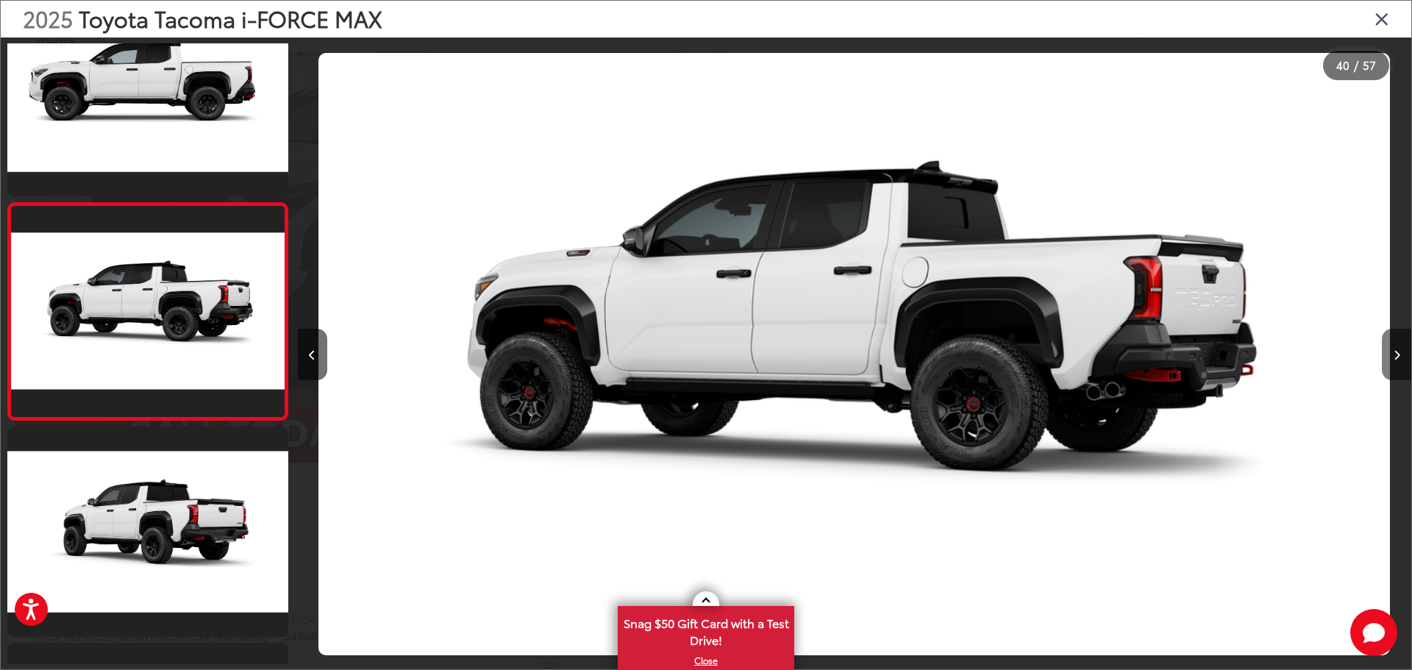
click at [1391, 367] on button "Next image" at bounding box center [1395, 354] width 29 height 51
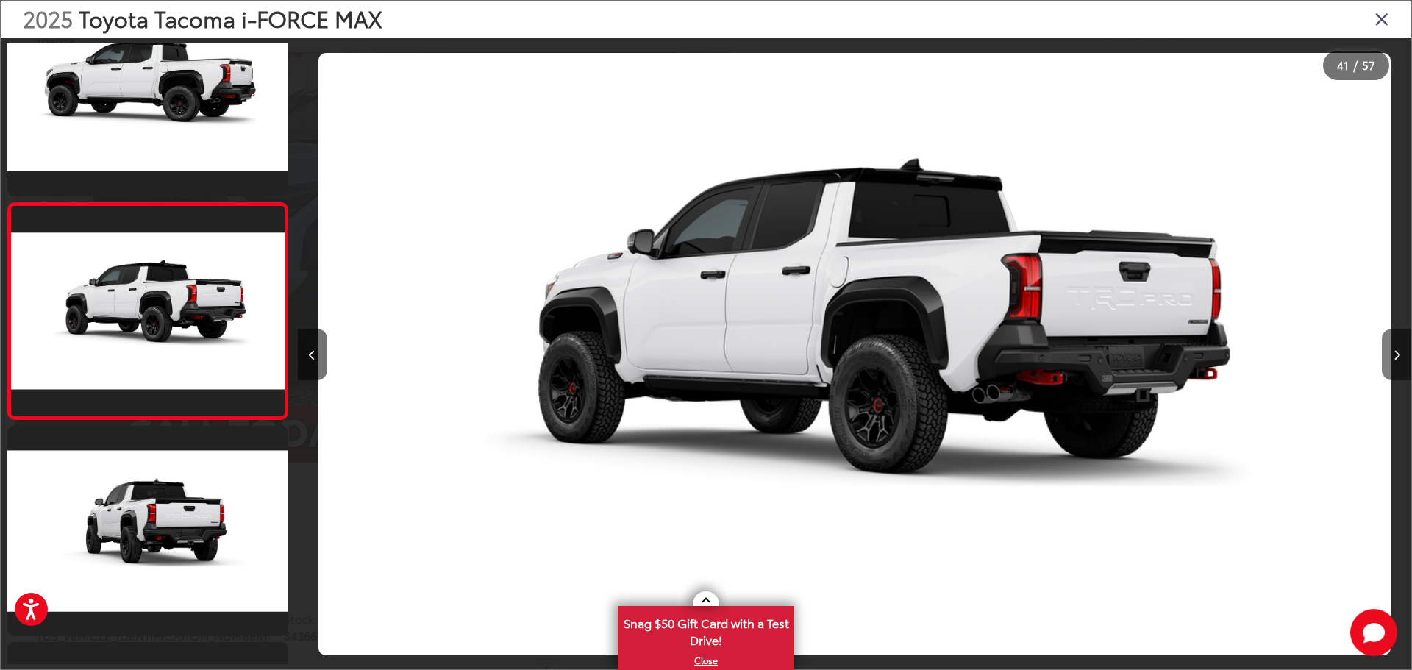
click at [1391, 367] on button "Next image" at bounding box center [1395, 354] width 29 height 51
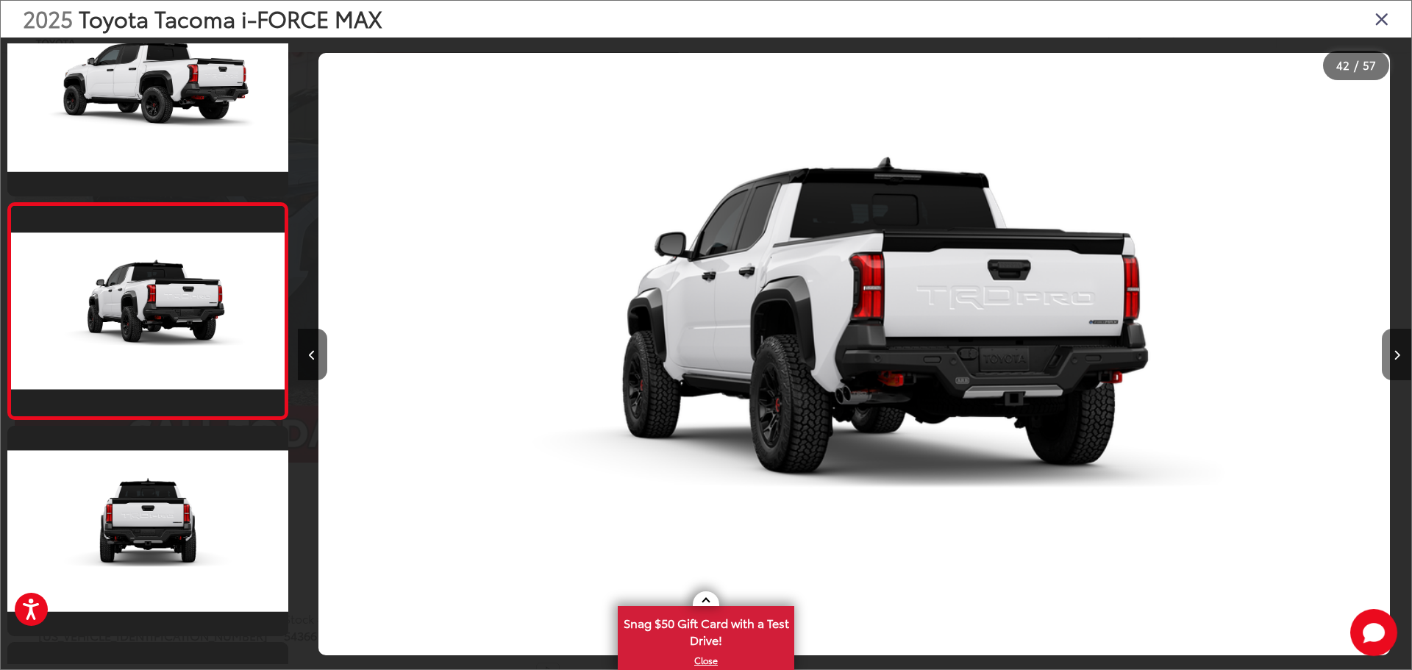
click at [1391, 367] on button "Next image" at bounding box center [1395, 354] width 29 height 51
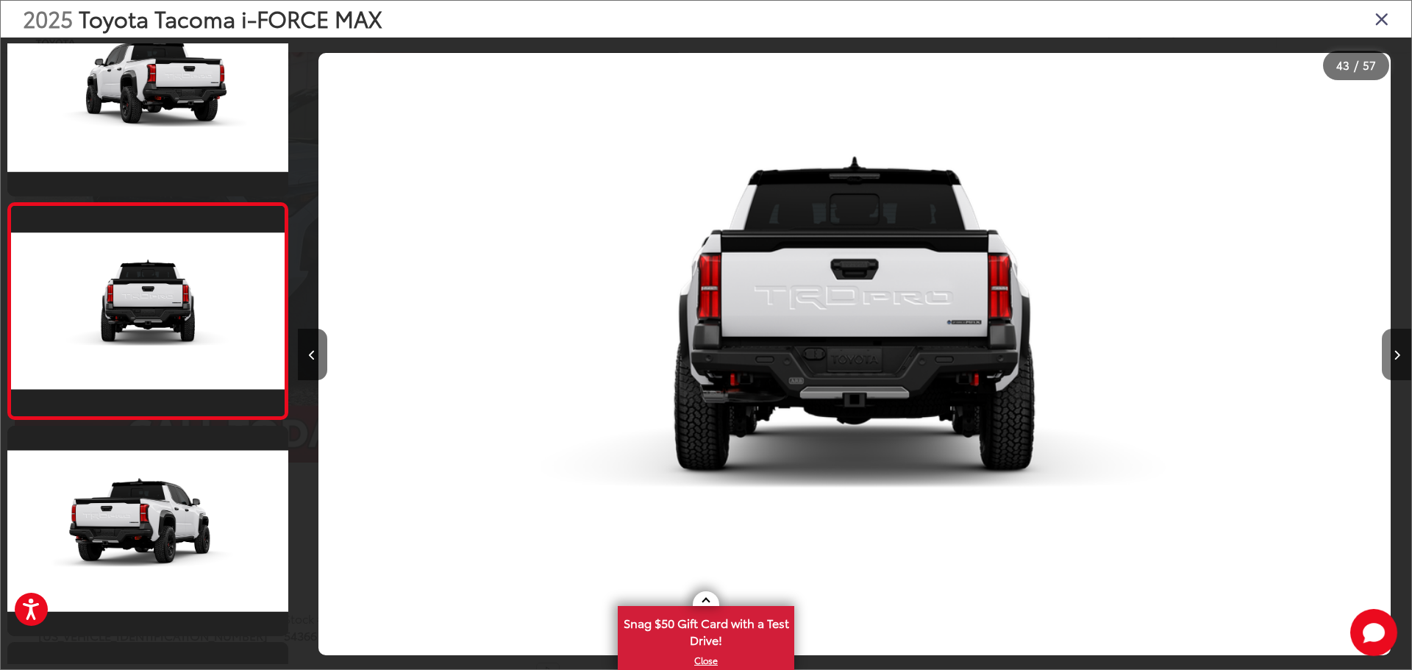
click at [1391, 367] on button "Next image" at bounding box center [1395, 354] width 29 height 51
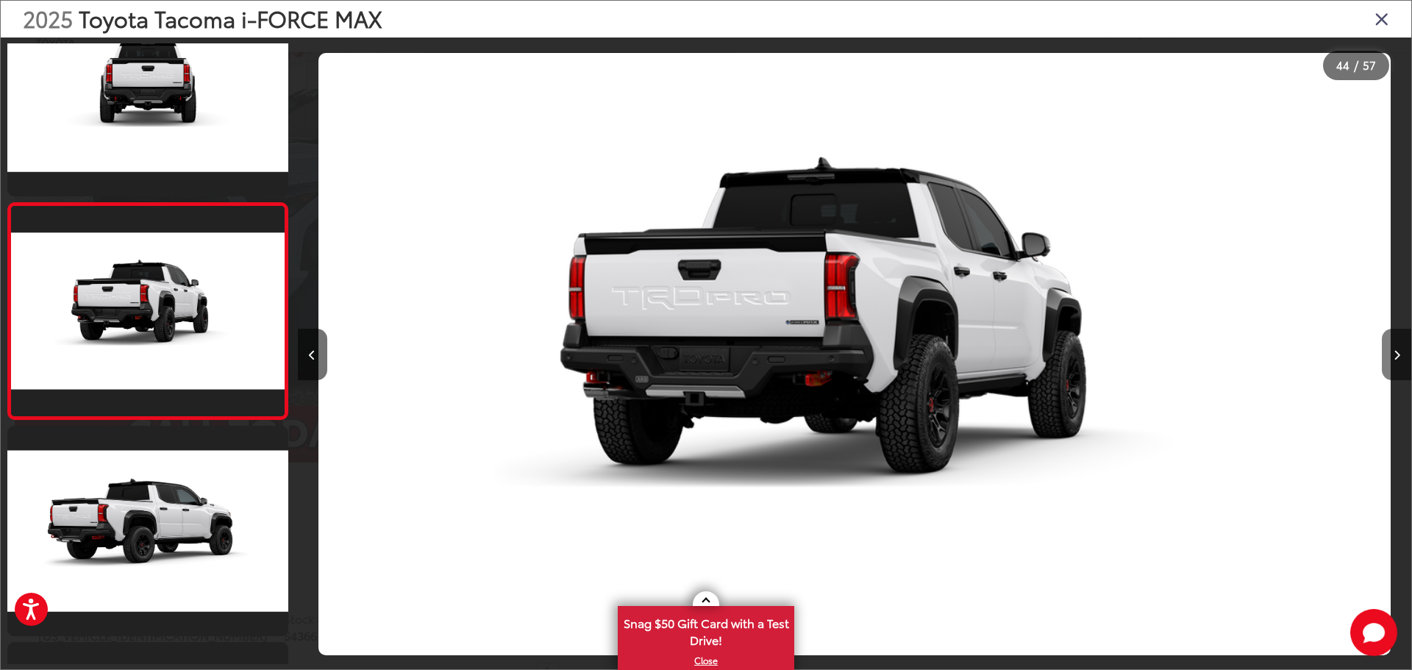
click at [1391, 367] on button "Next image" at bounding box center [1395, 354] width 29 height 51
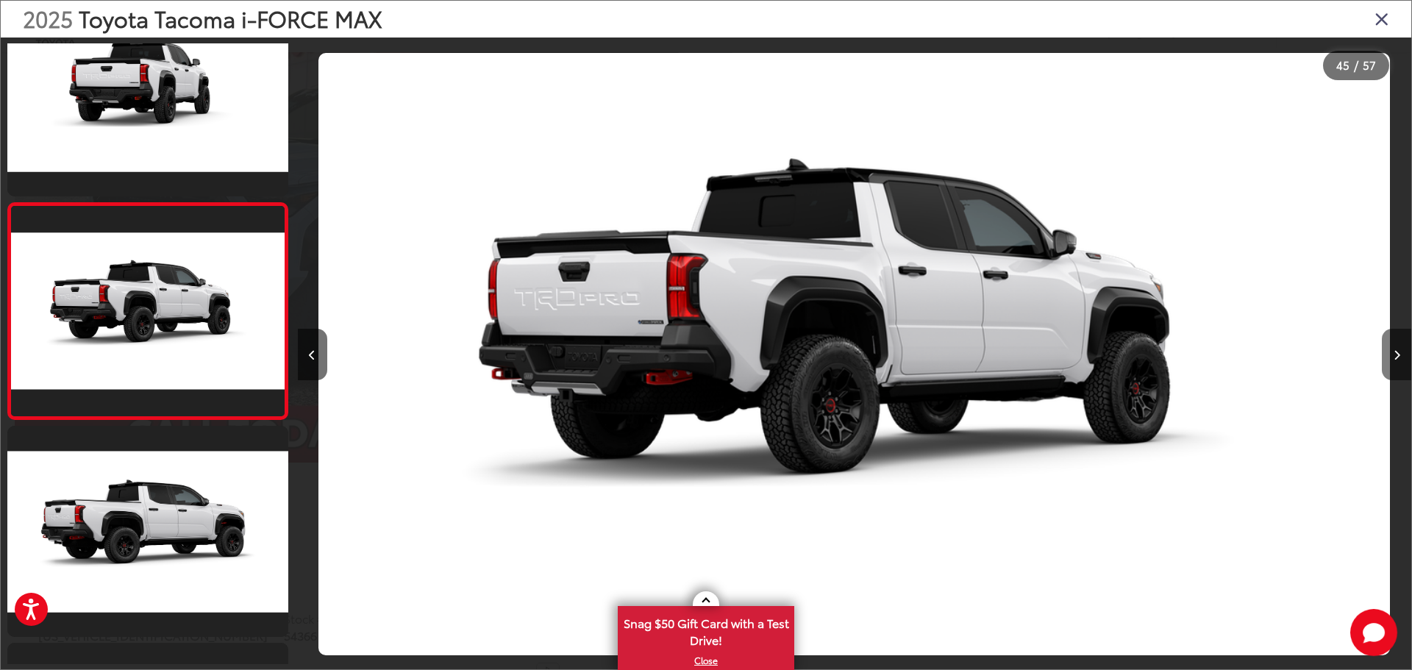
click at [1391, 367] on button "Next image" at bounding box center [1395, 354] width 29 height 51
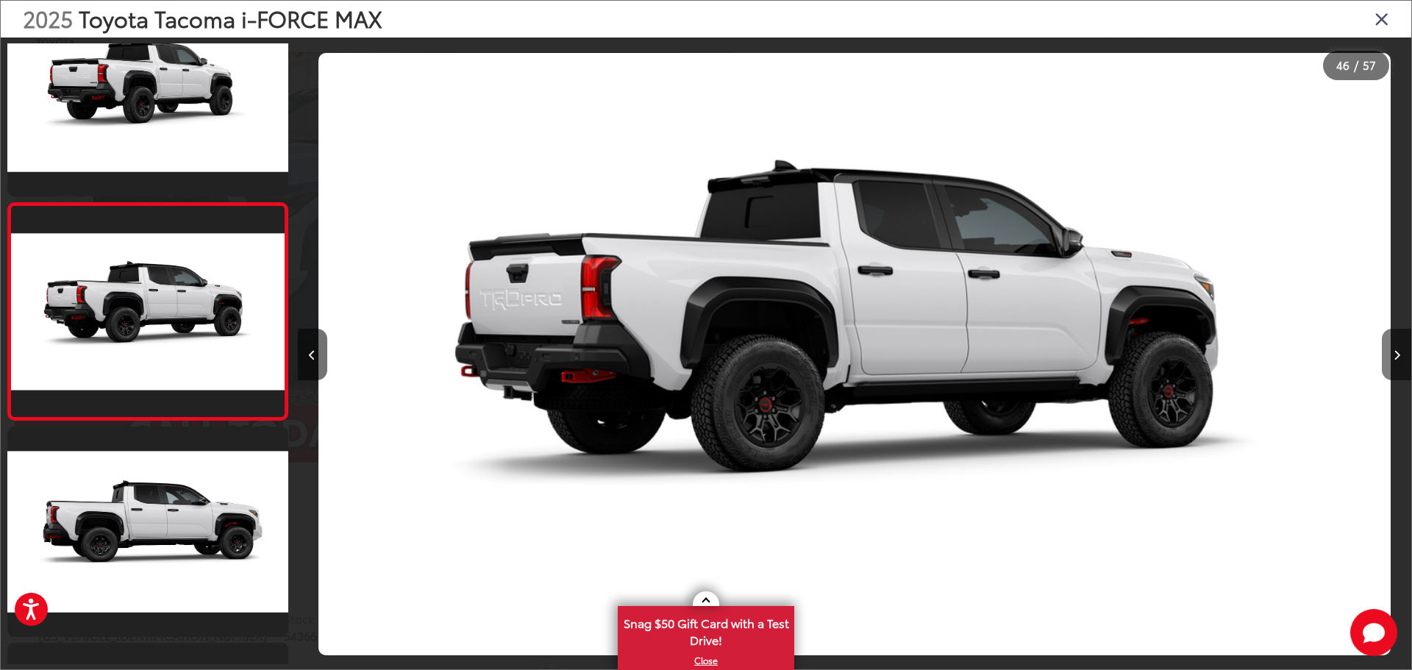
click at [1391, 367] on button "Next image" at bounding box center [1395, 354] width 29 height 51
